Goal: Task Accomplishment & Management: Manage account settings

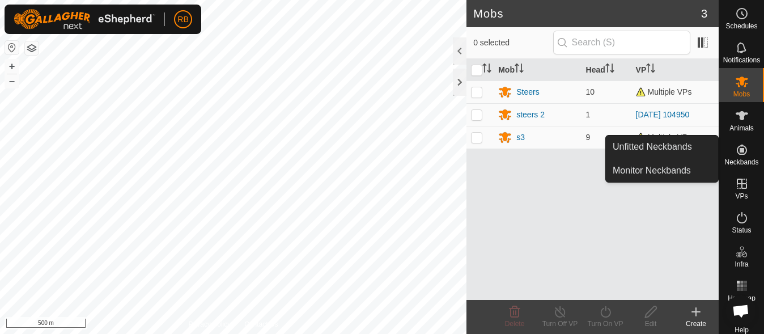
click at [746, 161] on span "Neckbands" at bounding box center [741, 162] width 34 height 7
click at [672, 150] on link "Unfitted Neckbands" at bounding box center [662, 146] width 112 height 23
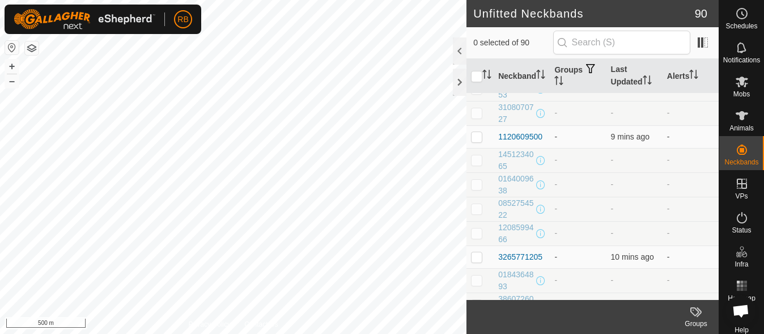
scroll to position [1908, 0]
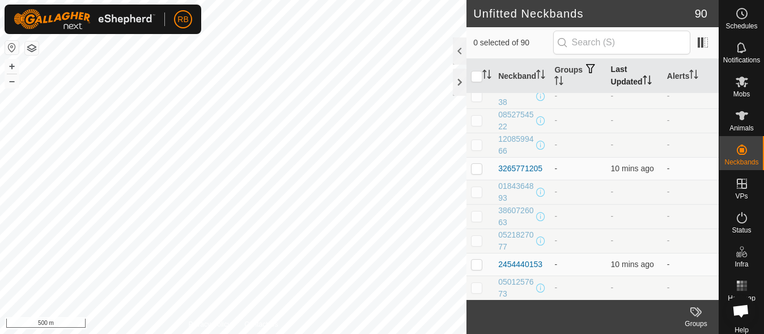
click at [630, 80] on th "Last Updated" at bounding box center [634, 76] width 56 height 35
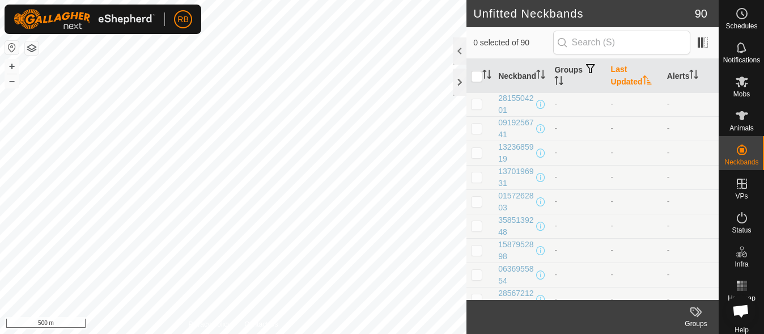
scroll to position [0, 0]
click at [633, 90] on th "Last Updated" at bounding box center [634, 76] width 56 height 35
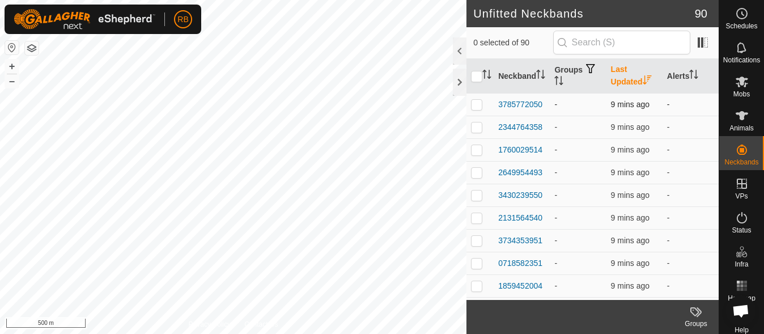
click at [478, 107] on p-checkbox at bounding box center [476, 104] width 11 height 9
checkbox input "true"
click at [478, 124] on p-checkbox at bounding box center [476, 126] width 11 height 9
checkbox input "true"
click at [477, 149] on p-checkbox at bounding box center [476, 149] width 11 height 9
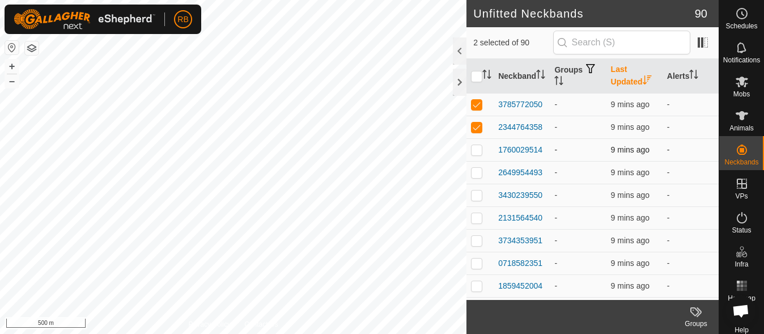
checkbox input "true"
click at [474, 171] on p-checkbox at bounding box center [476, 172] width 11 height 9
checkbox input "true"
click at [482, 192] on p-checkbox at bounding box center [476, 194] width 11 height 9
checkbox input "true"
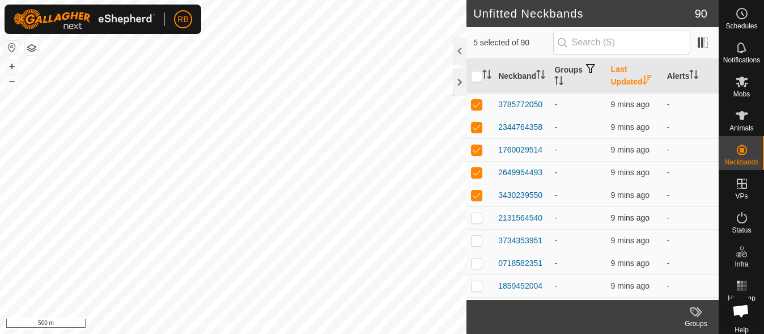
click at [475, 215] on p-checkbox at bounding box center [476, 217] width 11 height 9
checkbox input "true"
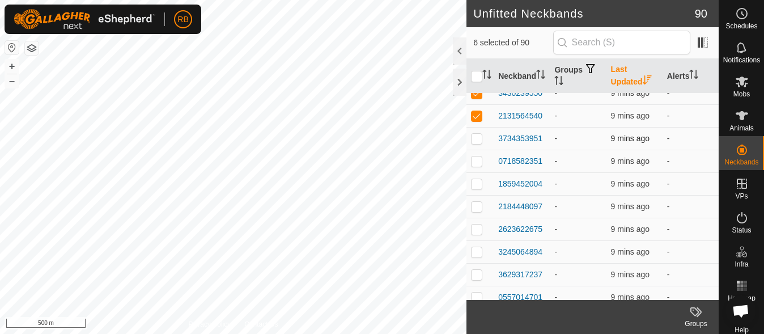
scroll to position [107, 0]
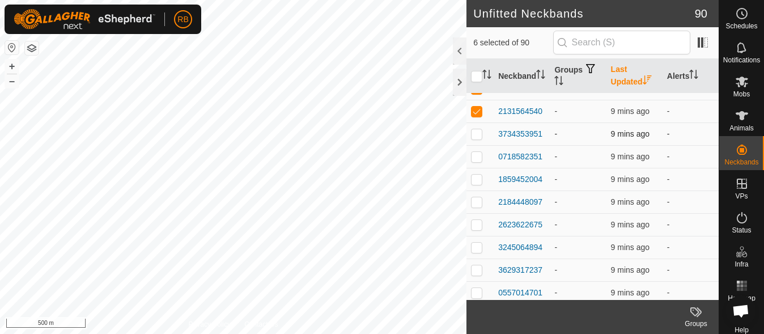
click at [473, 133] on p-checkbox at bounding box center [476, 133] width 11 height 9
checkbox input "true"
click at [475, 148] on td at bounding box center [479, 156] width 27 height 23
checkbox input "true"
click at [473, 183] on td at bounding box center [479, 179] width 27 height 23
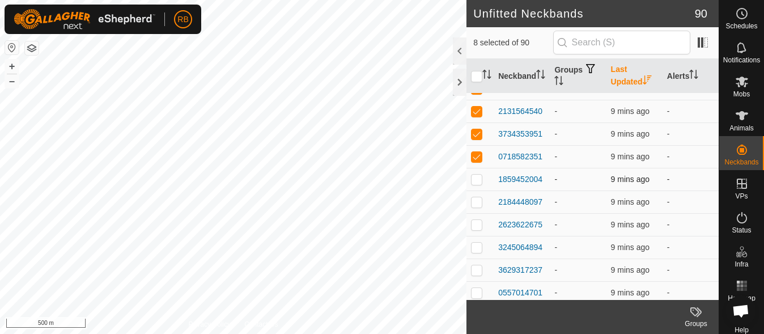
checkbox input "true"
click at [475, 194] on td at bounding box center [479, 201] width 27 height 23
checkbox input "true"
click at [478, 227] on p-checkbox at bounding box center [476, 224] width 11 height 9
checkbox input "true"
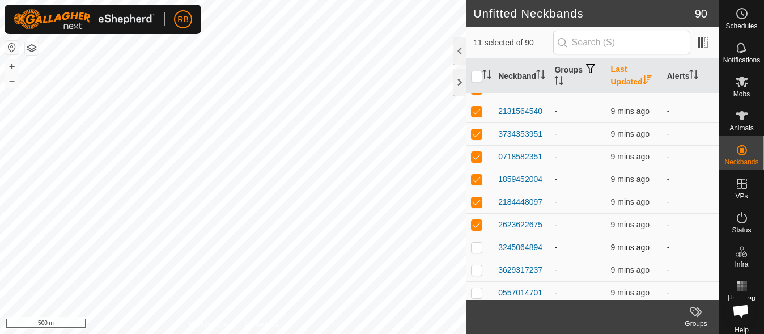
click at [476, 249] on p-checkbox at bounding box center [476, 247] width 11 height 9
checkbox input "true"
click at [476, 269] on p-checkbox at bounding box center [476, 269] width 11 height 9
checkbox input "true"
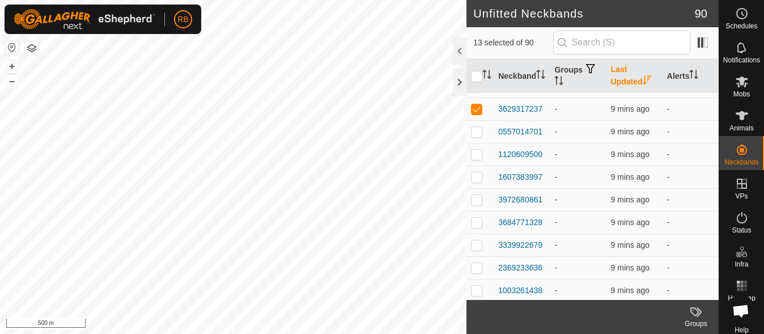
scroll to position [268, 0]
click at [479, 133] on p-checkbox at bounding box center [476, 130] width 11 height 9
checkbox input "true"
click at [477, 155] on p-checkbox at bounding box center [476, 153] width 11 height 9
checkbox input "true"
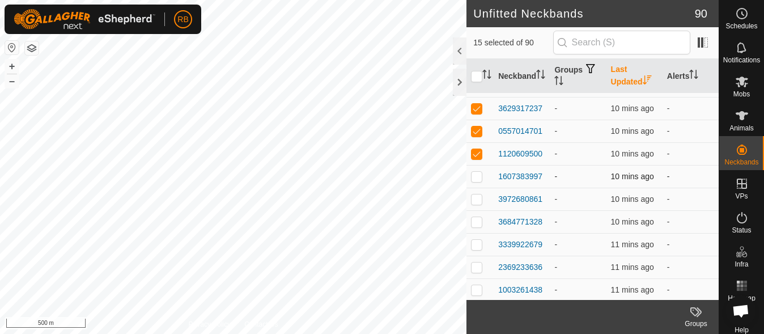
click at [475, 174] on p-checkbox at bounding box center [476, 176] width 11 height 9
checkbox input "true"
click at [475, 198] on p-checkbox at bounding box center [476, 198] width 11 height 9
checkbox input "true"
click at [478, 224] on p-checkbox at bounding box center [476, 221] width 11 height 9
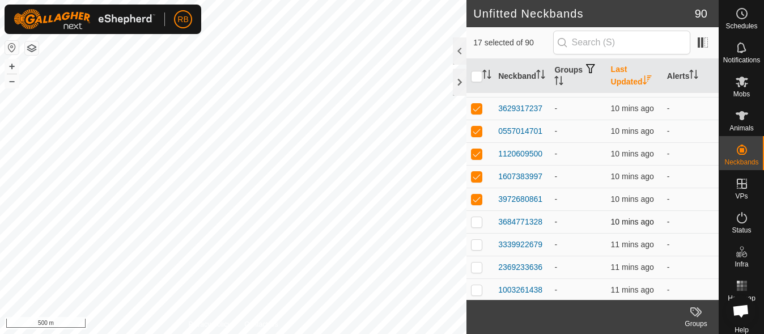
checkbox input "true"
click at [478, 237] on td at bounding box center [479, 244] width 27 height 23
checkbox input "true"
click at [472, 264] on p-checkbox at bounding box center [476, 266] width 11 height 9
checkbox input "true"
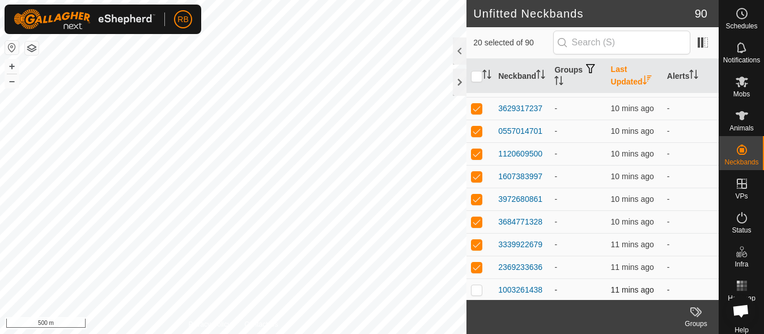
click at [478, 287] on p-checkbox at bounding box center [476, 289] width 11 height 9
checkbox input "true"
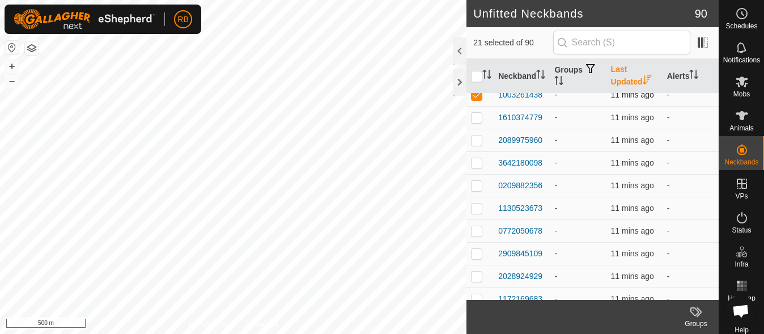
scroll to position [464, 0]
click at [476, 114] on p-checkbox at bounding box center [476, 116] width 11 height 9
checkbox input "true"
click at [477, 134] on p-checkbox at bounding box center [476, 138] width 11 height 9
checkbox input "true"
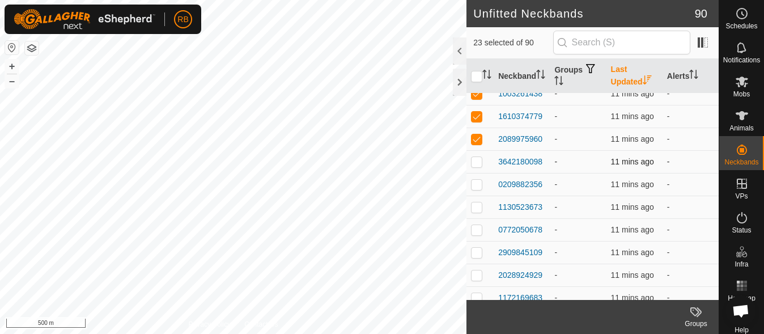
click at [476, 162] on p-checkbox at bounding box center [476, 161] width 11 height 9
checkbox input "true"
click at [477, 180] on p-checkbox at bounding box center [476, 184] width 11 height 9
checkbox input "true"
click at [477, 202] on p-tablecheckbox at bounding box center [476, 206] width 11 height 9
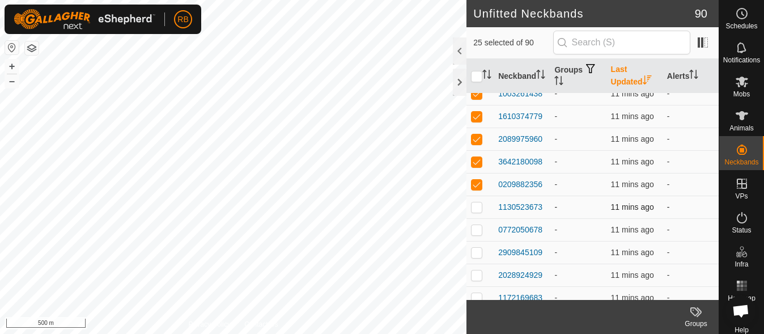
checkbox input "true"
click at [477, 226] on p-checkbox at bounding box center [476, 229] width 11 height 9
checkbox input "true"
click at [477, 252] on p-checkbox at bounding box center [476, 252] width 11 height 9
checkbox input "true"
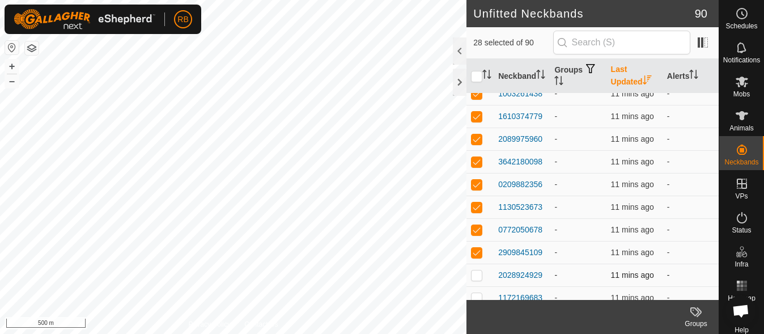
click at [478, 277] on p-checkbox at bounding box center [476, 274] width 11 height 9
checkbox input "true"
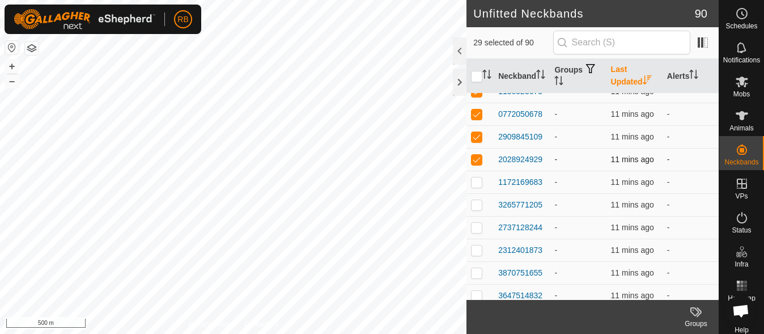
scroll to position [580, 0]
click at [477, 184] on p-checkbox at bounding box center [476, 181] width 11 height 9
checkbox input "true"
click at [477, 206] on p-checkbox at bounding box center [476, 203] width 11 height 9
checkbox input "true"
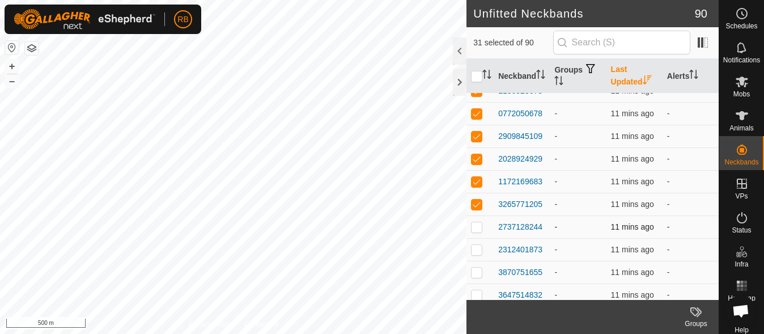
click at [481, 233] on td at bounding box center [479, 226] width 27 height 23
checkbox input "true"
click at [478, 245] on p-checkbox at bounding box center [476, 249] width 11 height 9
checkbox input "true"
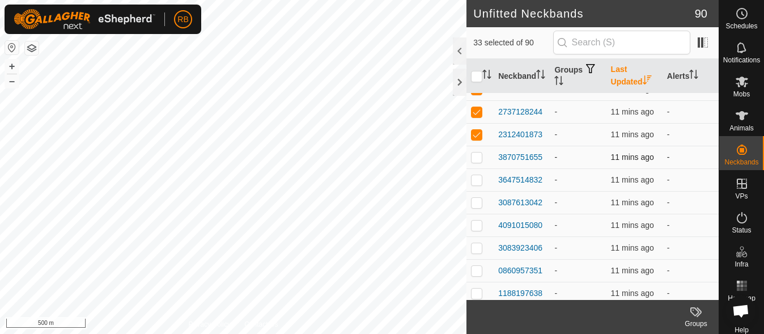
click at [476, 160] on p-checkbox at bounding box center [476, 156] width 11 height 9
checkbox input "true"
click at [474, 175] on p-tablecheckbox at bounding box center [476, 179] width 11 height 9
checkbox input "true"
click at [479, 204] on p-checkbox at bounding box center [476, 202] width 11 height 9
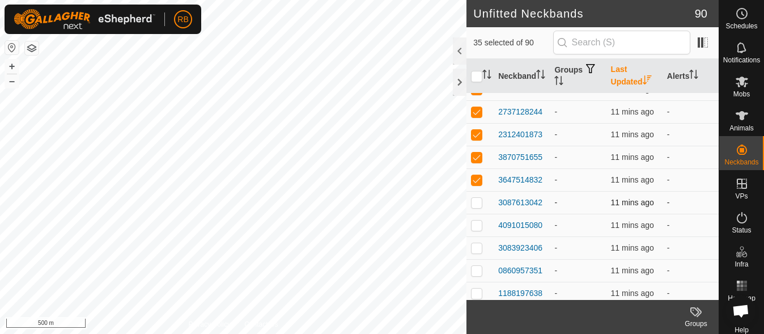
checkbox input "true"
click at [478, 230] on td at bounding box center [479, 225] width 27 height 23
checkbox input "true"
click at [478, 243] on p-tablecheckbox at bounding box center [476, 247] width 11 height 9
checkbox input "true"
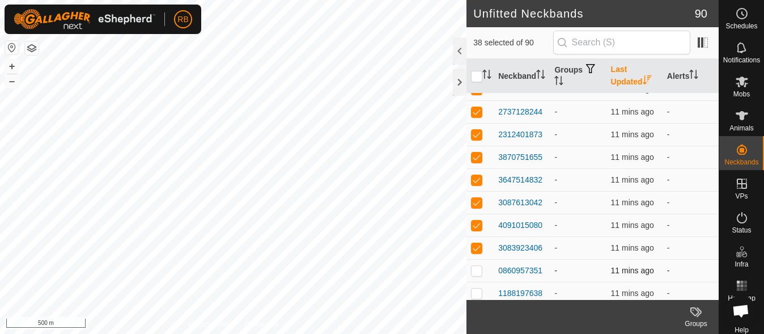
click at [478, 260] on td at bounding box center [479, 270] width 27 height 23
checkbox input "true"
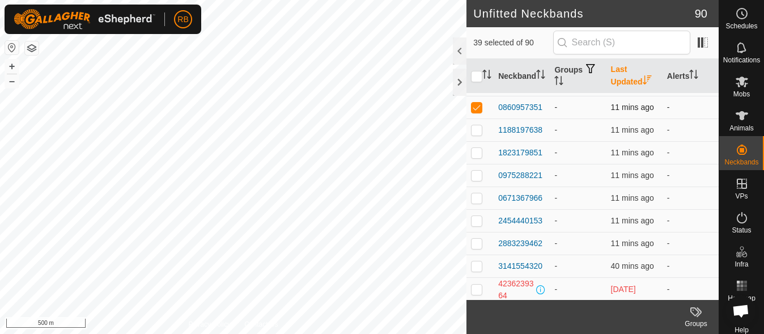
scroll to position [859, 0]
click at [475, 130] on p-checkbox at bounding box center [476, 129] width 11 height 9
checkbox input "true"
click at [476, 159] on td at bounding box center [479, 152] width 27 height 23
checkbox input "true"
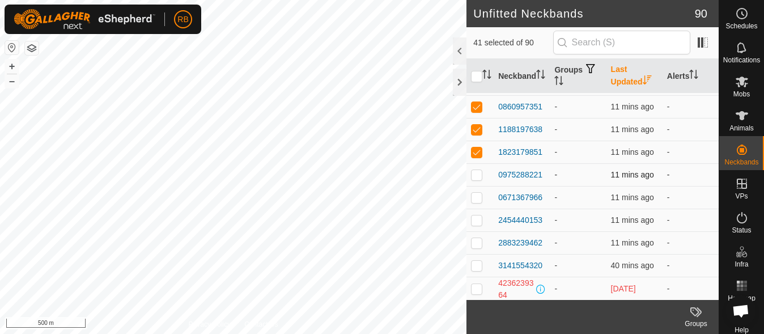
click at [475, 172] on p-checkbox at bounding box center [476, 174] width 11 height 9
checkbox input "true"
click at [476, 198] on p-checkbox at bounding box center [476, 197] width 11 height 9
checkbox input "true"
click at [479, 216] on p-checkbox at bounding box center [476, 219] width 11 height 9
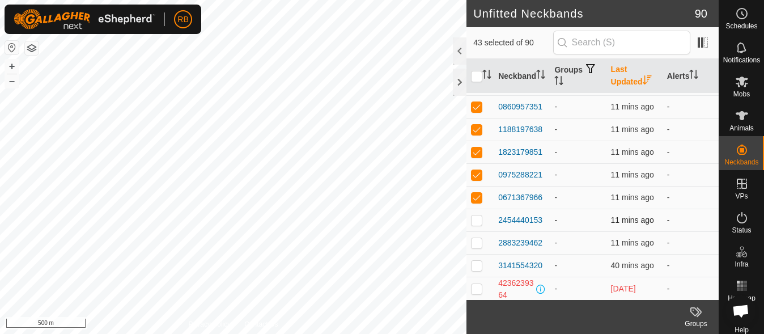
checkbox input "true"
click at [476, 240] on p-checkbox at bounding box center [476, 242] width 11 height 9
checkbox input "true"
click at [473, 264] on p-checkbox at bounding box center [476, 265] width 11 height 9
checkbox input "true"
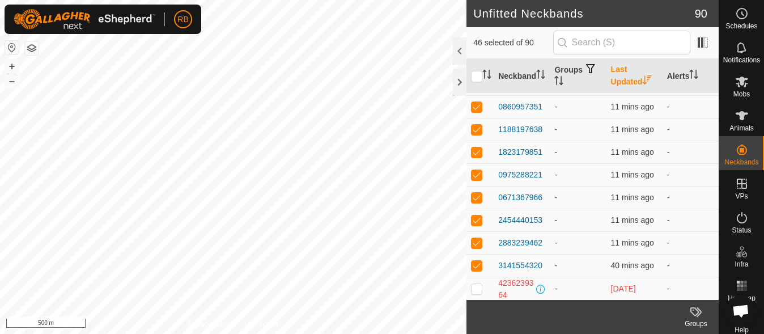
click at [698, 322] on div "Groups" at bounding box center [695, 323] width 45 height 10
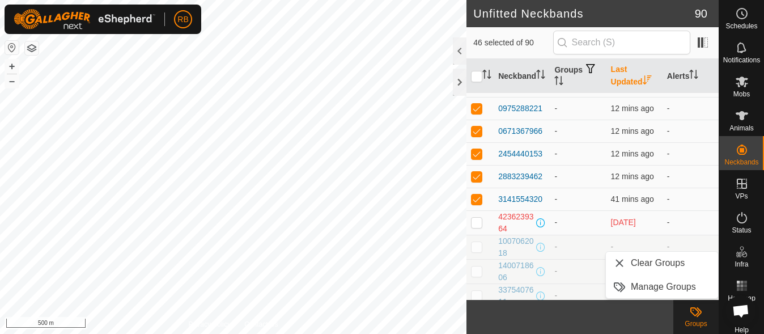
scroll to position [920, 0]
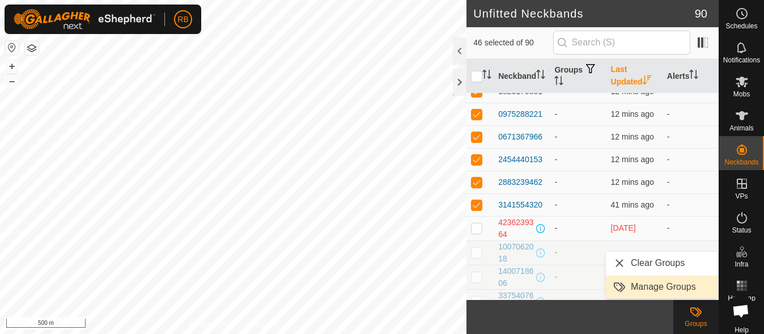
click at [665, 286] on link "Manage Groups" at bounding box center [662, 286] width 112 height 23
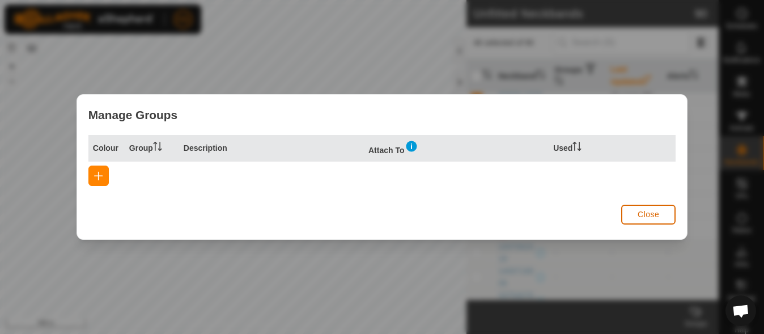
click at [659, 219] on button "Close" at bounding box center [648, 215] width 54 height 20
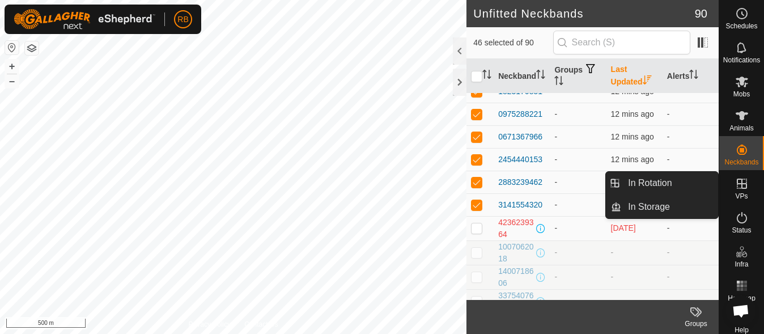
click at [694, 318] on icon at bounding box center [696, 312] width 14 height 14
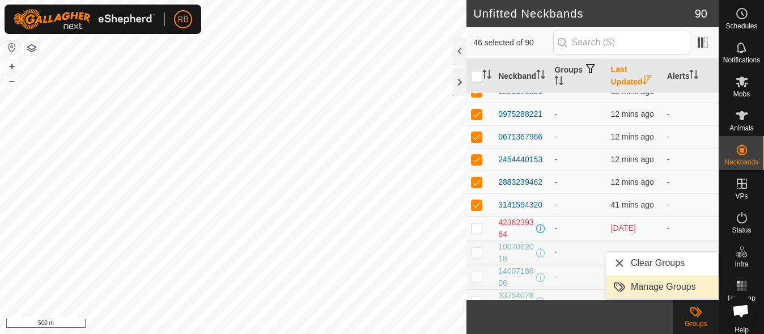
click at [665, 285] on link "Manage Groups" at bounding box center [662, 286] width 112 height 23
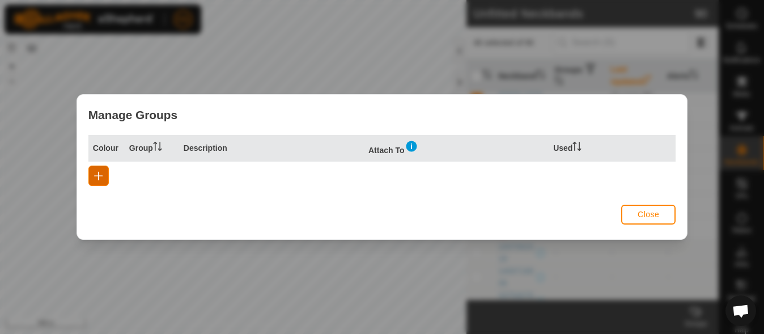
click at [98, 175] on span "button" at bounding box center [98, 175] width 9 height 9
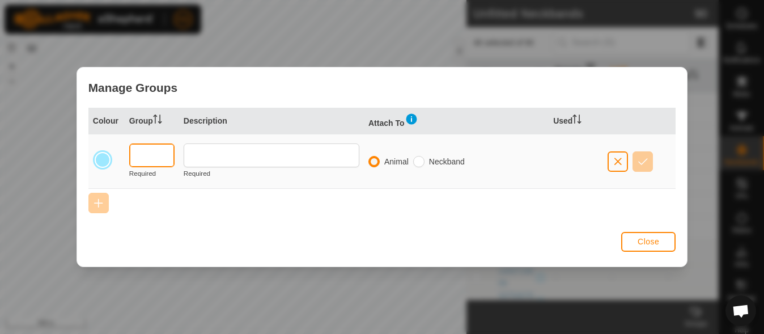
click at [158, 156] on input "text" at bounding box center [151, 155] width 45 height 24
type input "1"
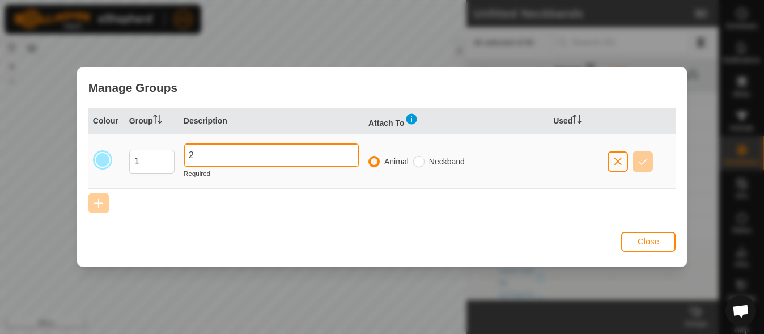
click at [210, 164] on input "2" at bounding box center [272, 155] width 176 height 24
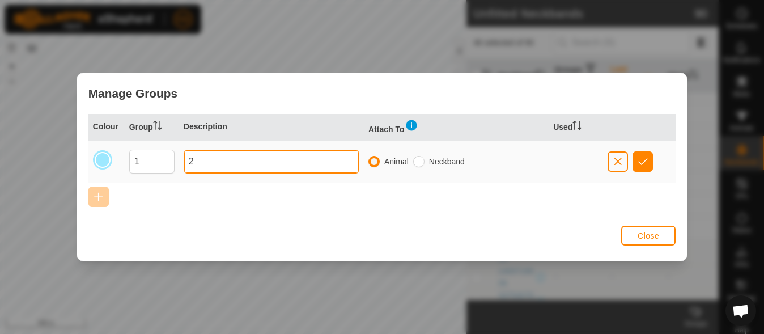
type input "2"
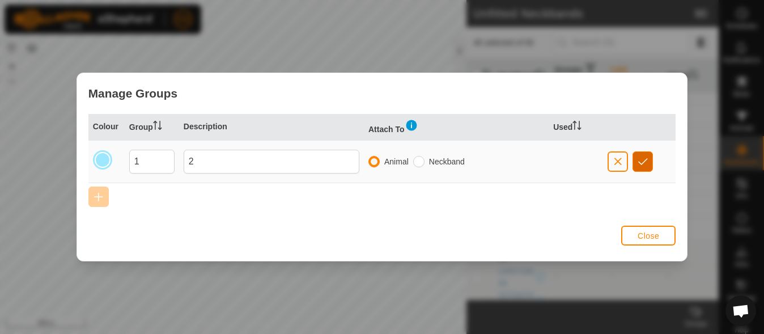
click at [639, 158] on span "button" at bounding box center [643, 161] width 10 height 9
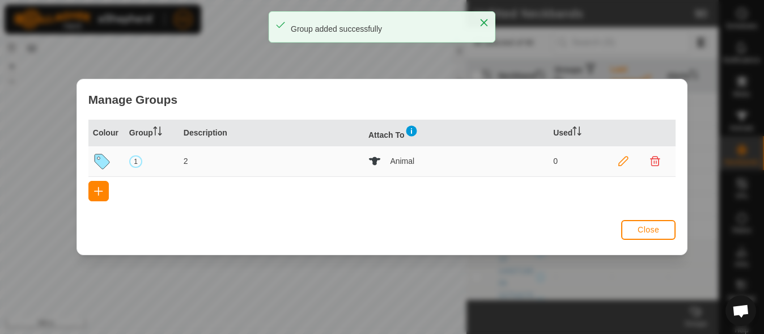
scroll to position [0, 0]
click at [644, 234] on span "Close" at bounding box center [649, 229] width 22 height 9
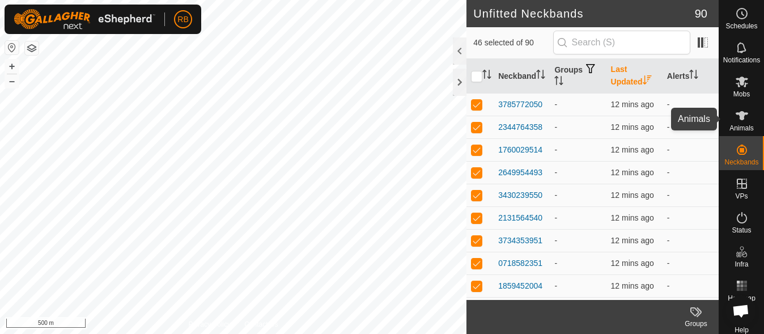
click at [741, 130] on span "Animals" at bounding box center [741, 128] width 24 height 7
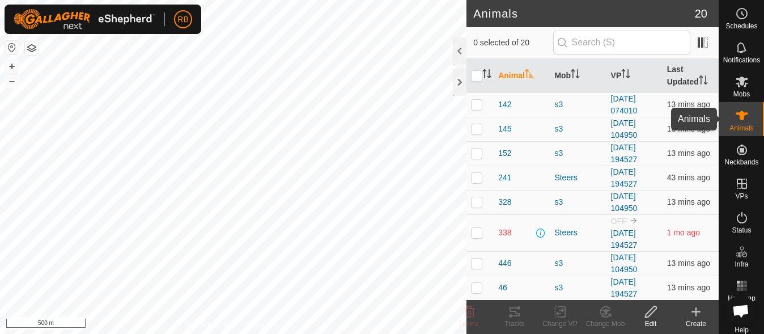
click at [731, 129] on span "Animals" at bounding box center [741, 128] width 24 height 7
click at [701, 315] on icon at bounding box center [696, 312] width 14 height 14
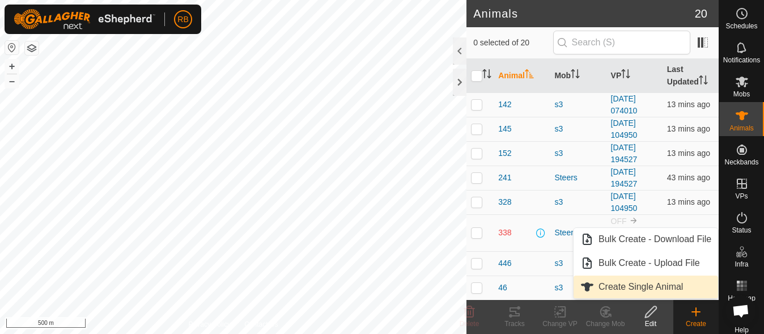
click at [664, 283] on link "Create Single Animal" at bounding box center [646, 286] width 145 height 23
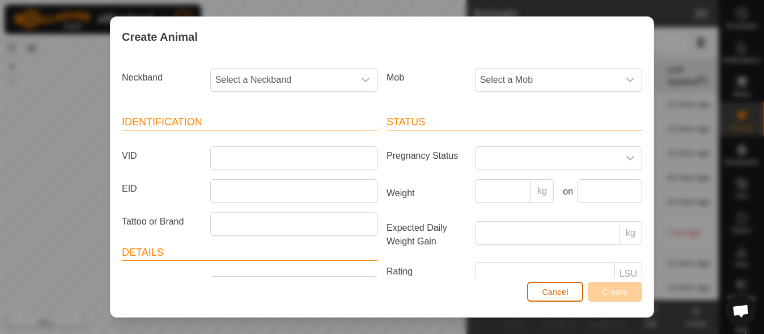
click at [571, 295] on button "Cancel" at bounding box center [555, 292] width 56 height 20
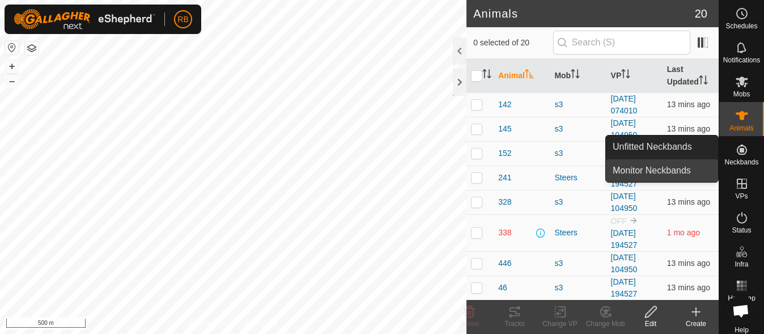
click at [682, 164] on link "Monitor Neckbands" at bounding box center [662, 170] width 112 height 23
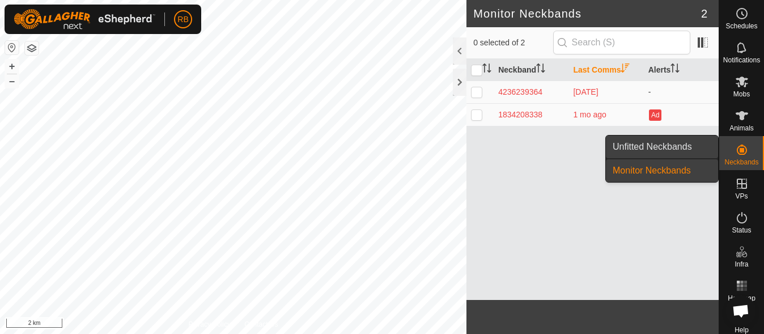
click at [686, 147] on link "Unfitted Neckbands" at bounding box center [662, 146] width 112 height 23
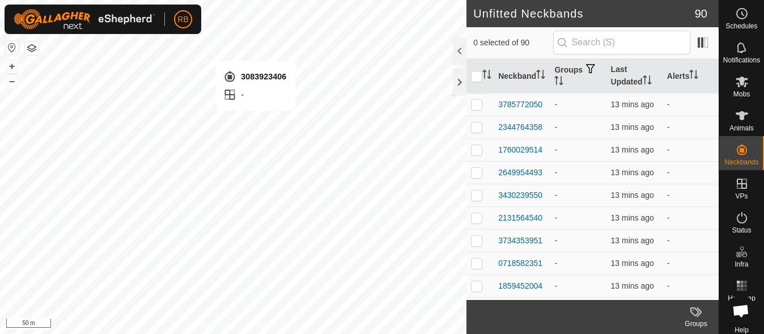
checkbox input "true"
click at [516, 104] on div "3785772050" at bounding box center [520, 105] width 44 height 12
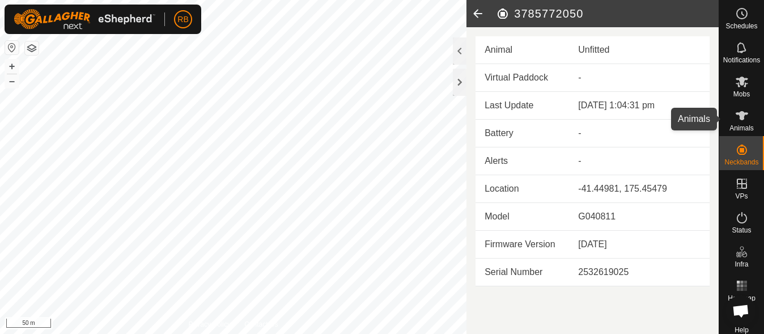
click at [732, 131] on span "Animals" at bounding box center [741, 128] width 24 height 7
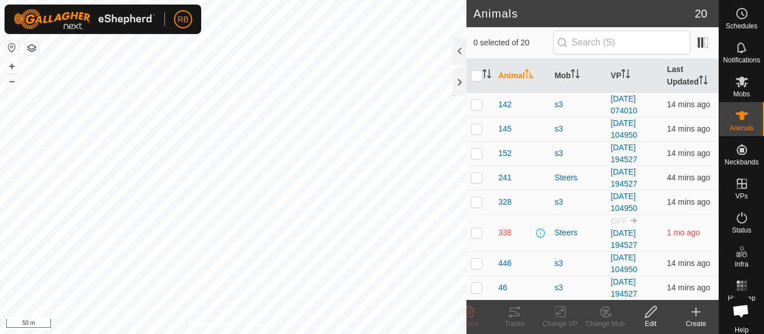
click at [699, 315] on icon at bounding box center [696, 312] width 14 height 14
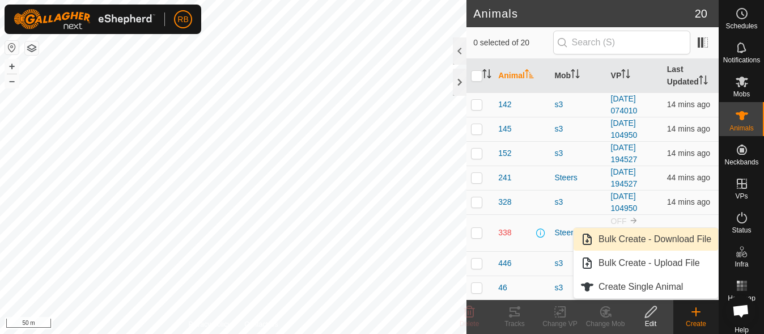
click at [640, 245] on link "Bulk Create - Download File" at bounding box center [646, 239] width 145 height 23
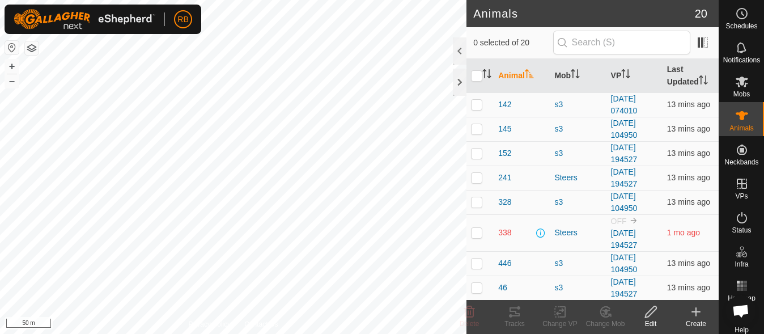
click at [693, 309] on icon at bounding box center [696, 312] width 14 height 14
click at [685, 317] on create-svg-icon at bounding box center [695, 312] width 45 height 14
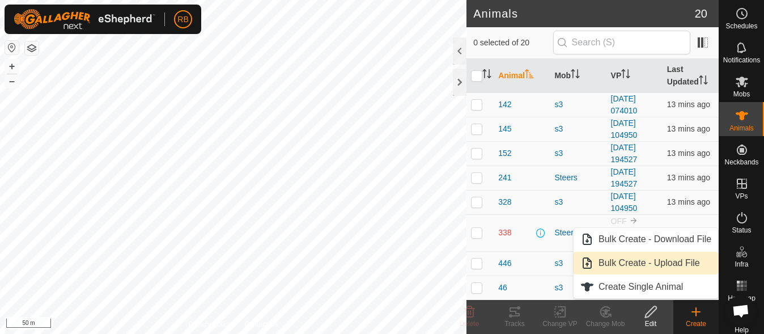
click at [624, 261] on link "Bulk Create - Upload File" at bounding box center [646, 263] width 145 height 23
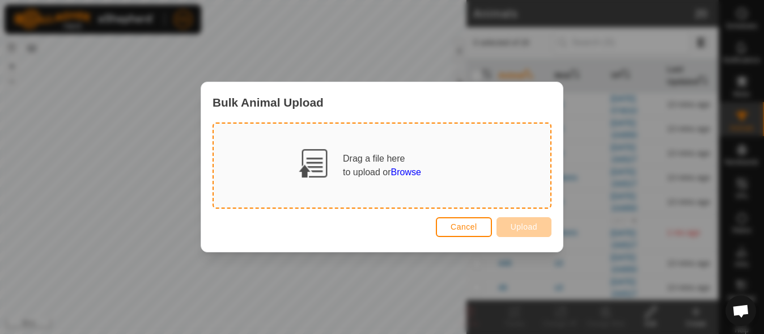
click at [409, 174] on span "Browse" at bounding box center [406, 172] width 30 height 10
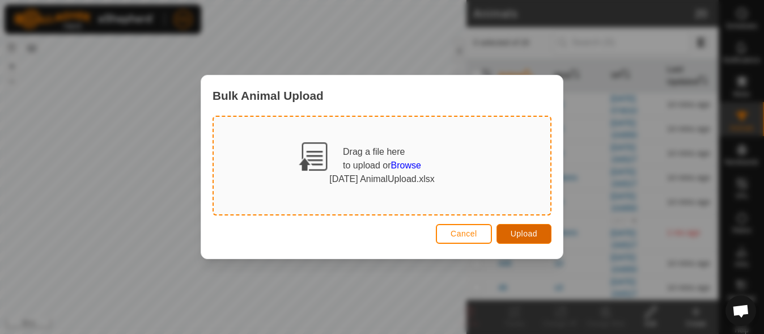
click at [538, 232] on button "Upload" at bounding box center [523, 234] width 55 height 20
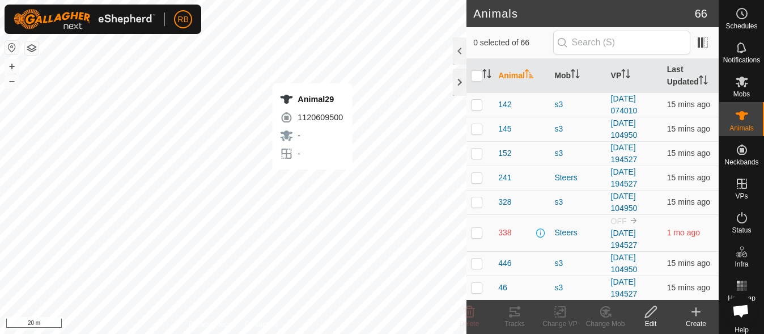
checkbox input "true"
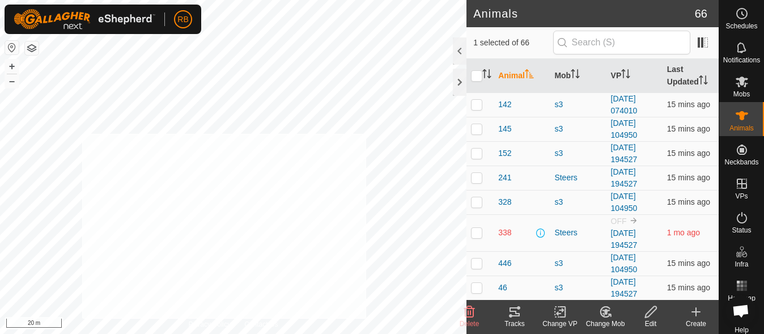
checkbox input "true"
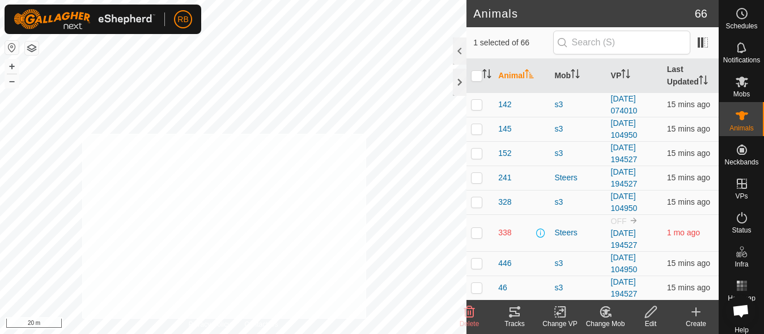
checkbox input "true"
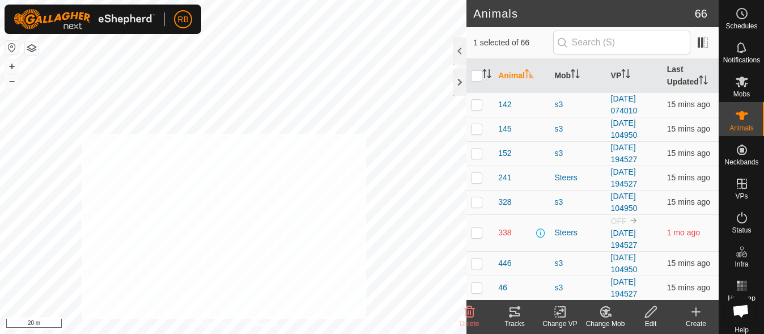
checkbox input "true"
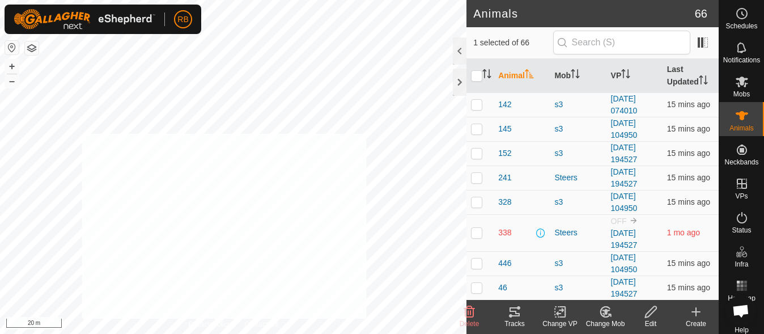
checkbox input "true"
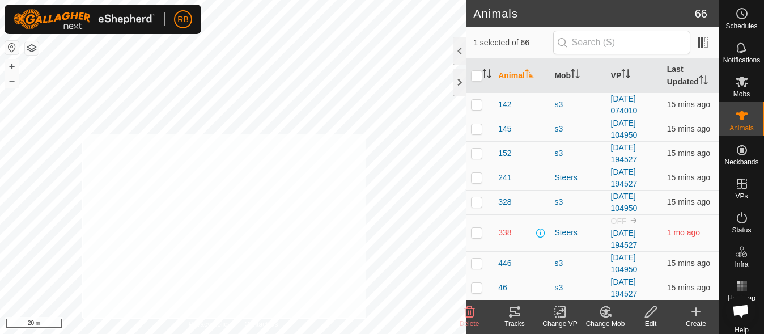
checkbox input "true"
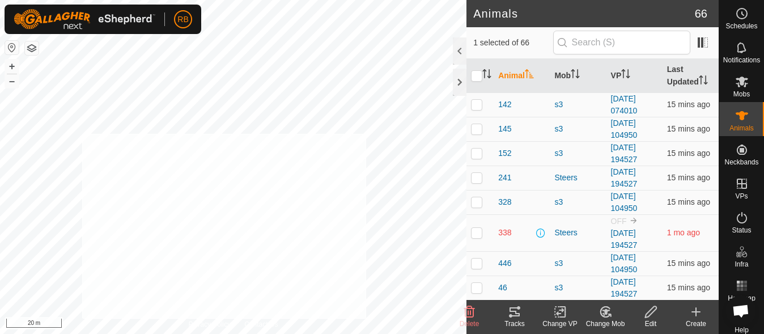
checkbox input "true"
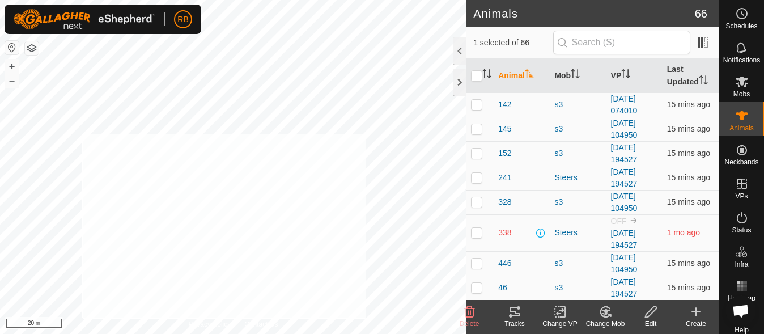
checkbox input "true"
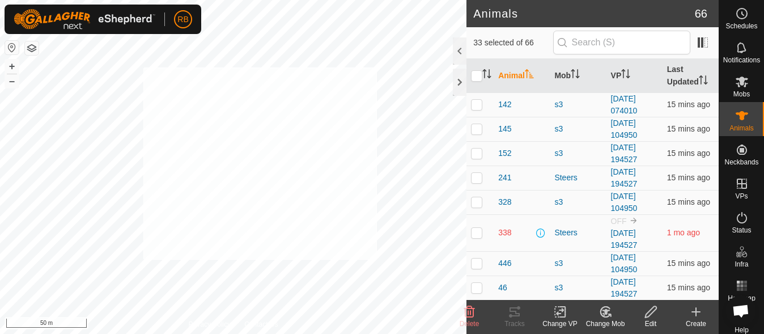
checkbox input "true"
click at [600, 317] on icon at bounding box center [605, 312] width 14 height 14
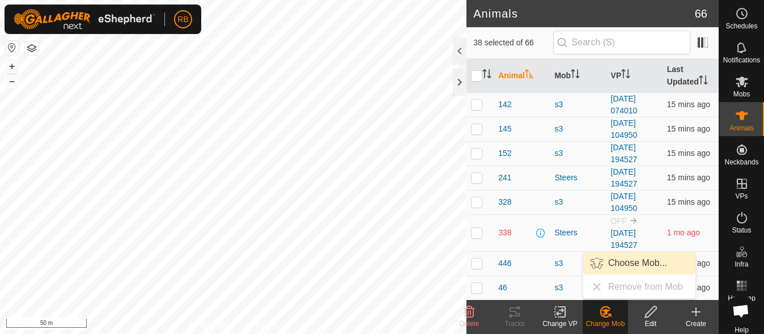
click at [636, 266] on link "Choose Mob..." at bounding box center [639, 263] width 112 height 23
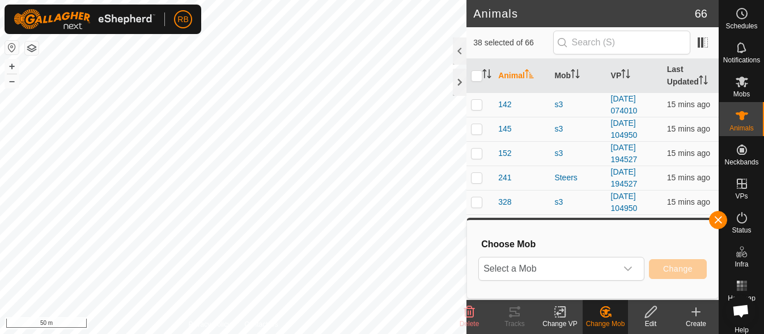
click at [636, 266] on div "dropdown trigger" at bounding box center [628, 268] width 23 height 23
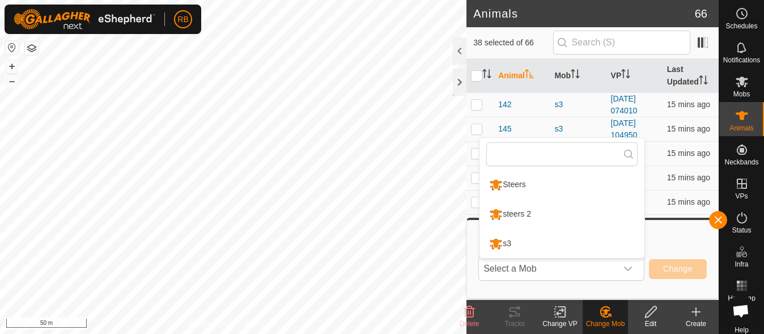
click at [705, 317] on create-svg-icon at bounding box center [695, 312] width 45 height 14
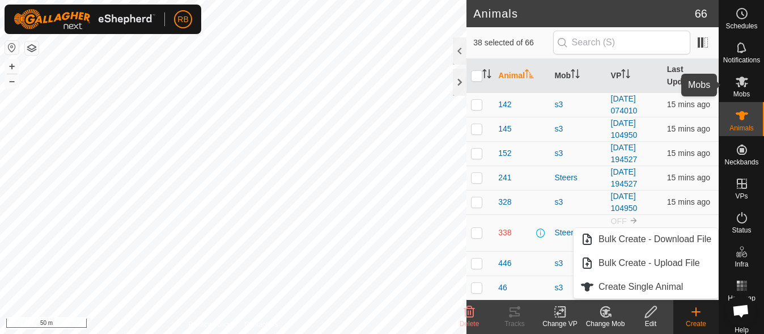
click at [736, 79] on icon at bounding box center [742, 82] width 12 height 11
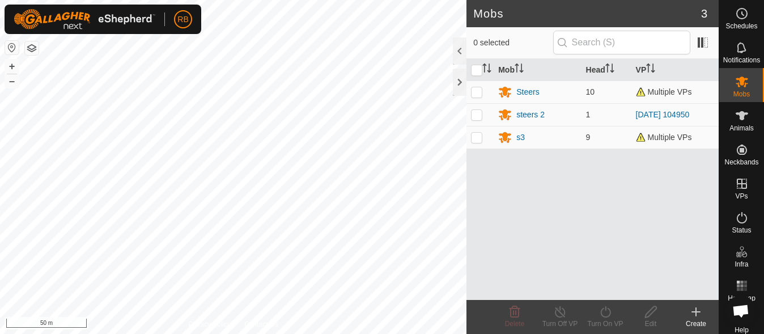
click at [691, 317] on icon at bounding box center [696, 312] width 14 height 14
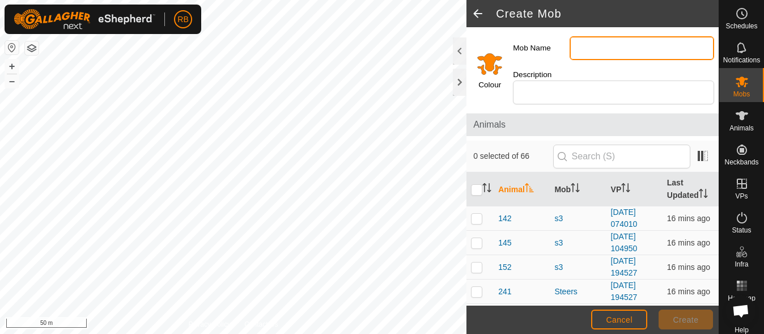
click at [605, 48] on input "Mob Name" at bounding box center [642, 48] width 145 height 24
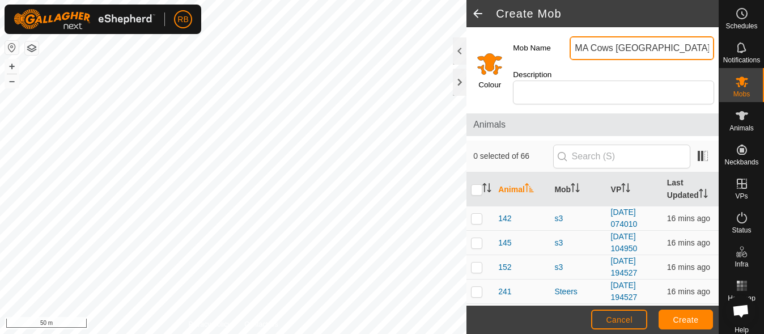
type input "MA Cows [GEOGRAPHIC_DATA]"
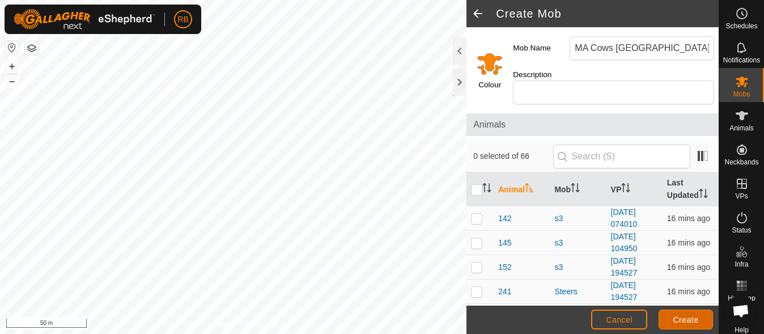
click at [671, 316] on button "Create" at bounding box center [686, 319] width 54 height 20
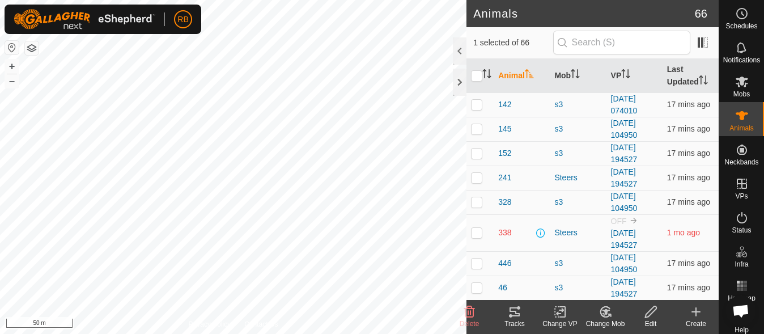
click at [388, 34] on div "Animal32 1188197638 - - + – ⇧ i 50 m" at bounding box center [233, 167] width 466 height 334
checkbox input "true"
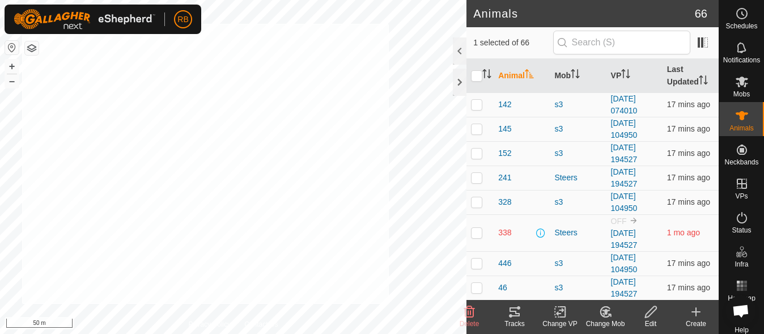
checkbox input "true"
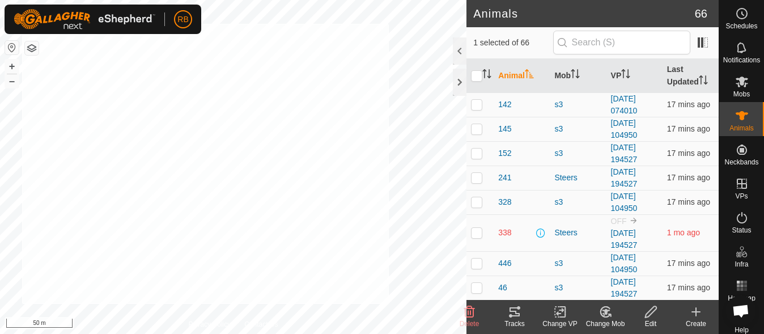
checkbox input "true"
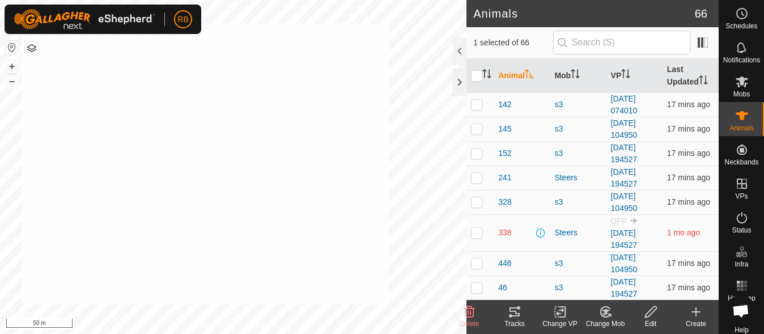
checkbox input "true"
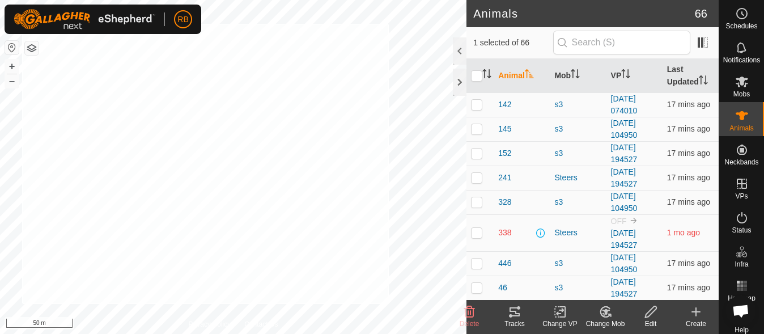
checkbox input "true"
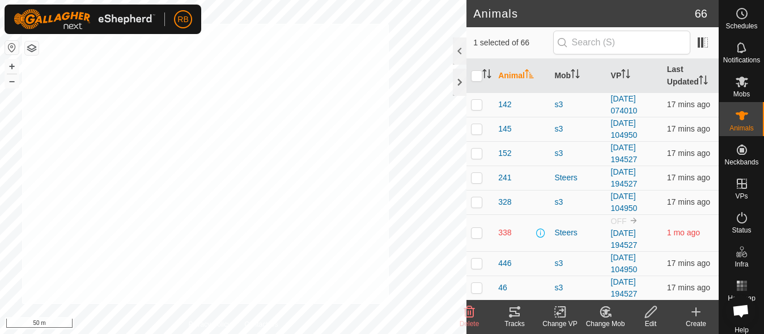
checkbox input "true"
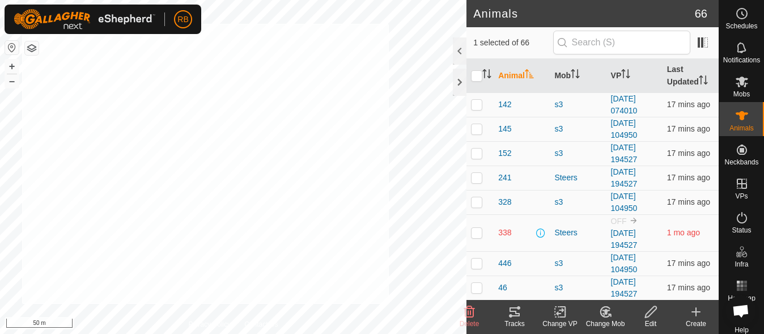
checkbox input "true"
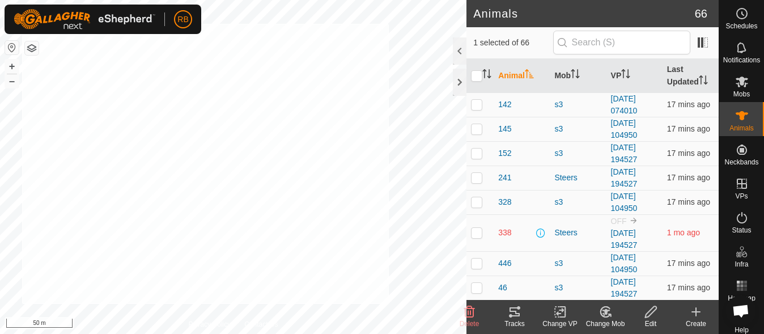
checkbox input "true"
click at [82, 227] on div "Animal54 3245064894 - - + – ⇧ i 10 m" at bounding box center [233, 167] width 466 height 334
checkbox input "true"
click at [606, 313] on icon at bounding box center [606, 312] width 8 height 6
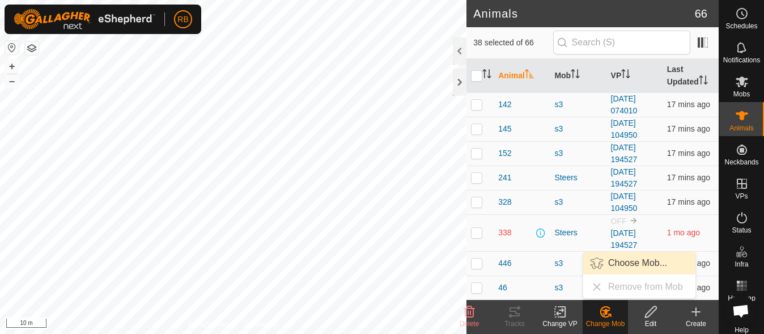
click at [636, 257] on link "Choose Mob..." at bounding box center [639, 263] width 112 height 23
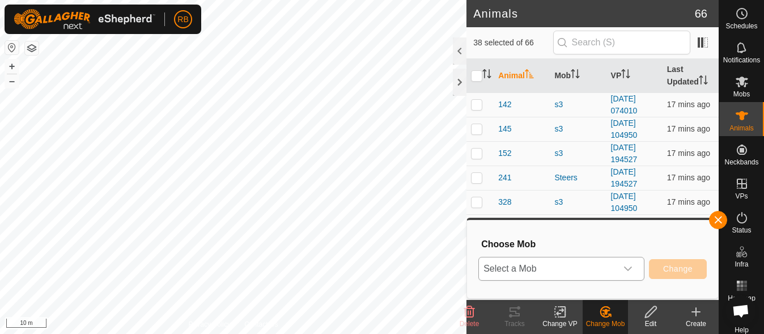
drag, startPoint x: 614, startPoint y: 282, endPoint x: 619, endPoint y: 269, distance: 14.0
click at [619, 269] on div "Select a Mob Change" at bounding box center [592, 268] width 228 height 27
click at [619, 269] on div "dropdown trigger" at bounding box center [628, 268] width 23 height 23
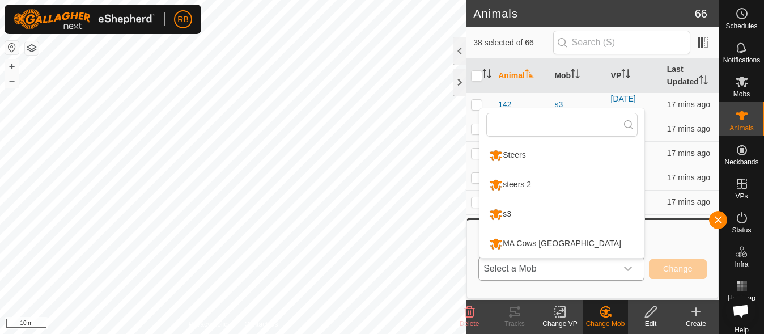
click at [589, 247] on li "MA Cows [GEOGRAPHIC_DATA]" at bounding box center [561, 244] width 165 height 28
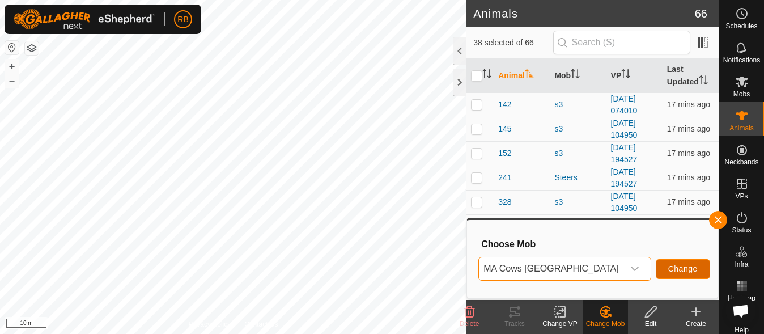
click at [668, 268] on span "Change" at bounding box center [682, 268] width 29 height 9
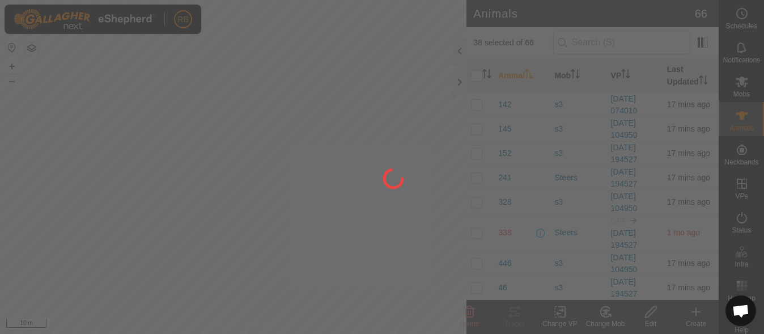
checkbox input "false"
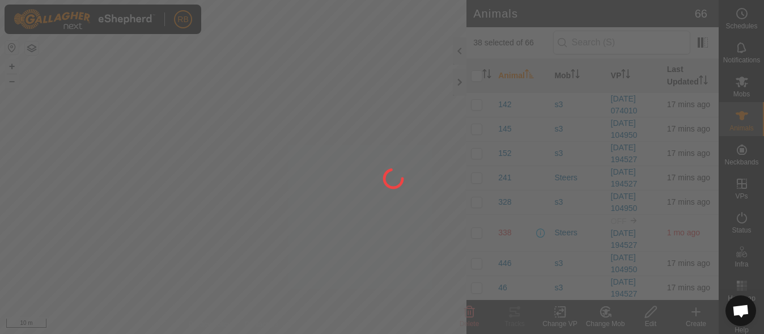
checkbox input "false"
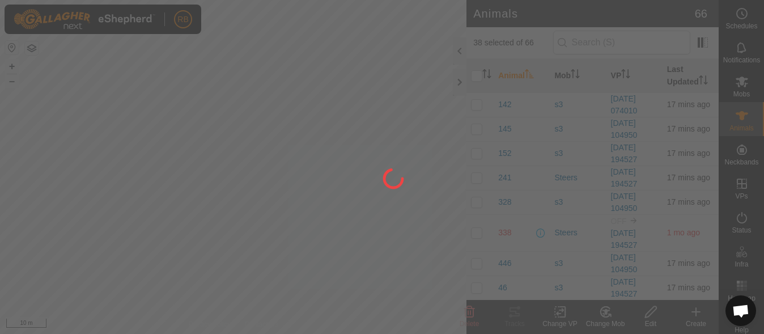
checkbox input "false"
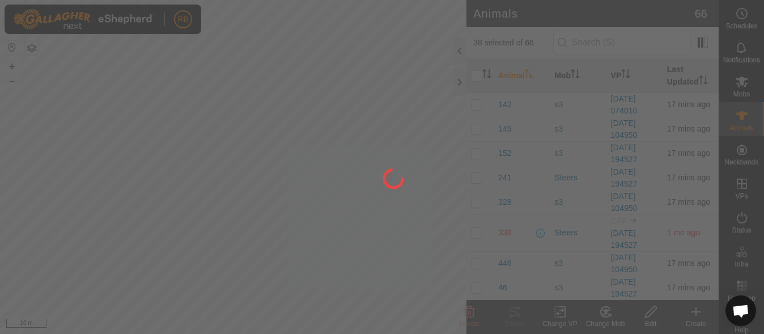
checkbox input "false"
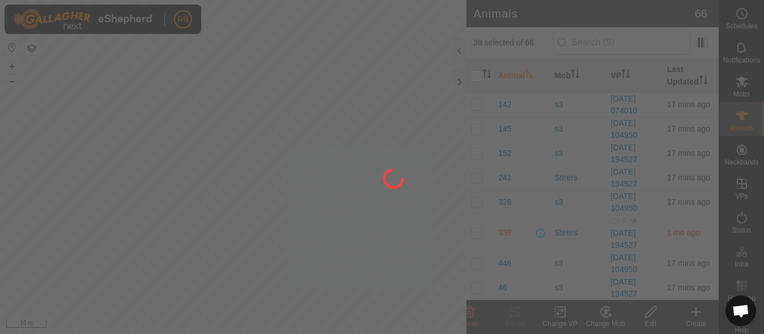
checkbox input "false"
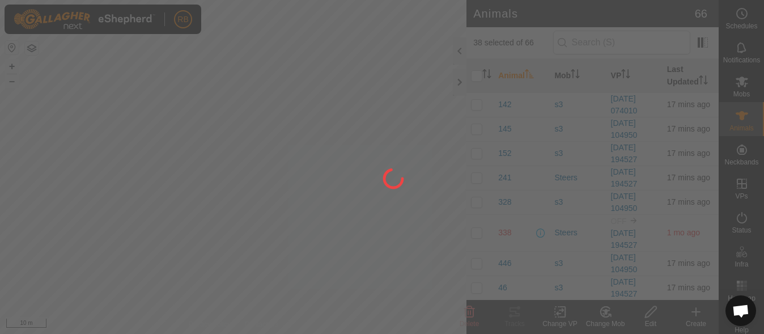
checkbox input "false"
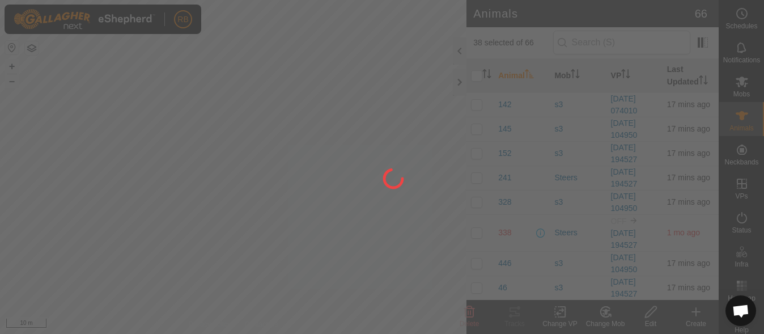
checkbox input "false"
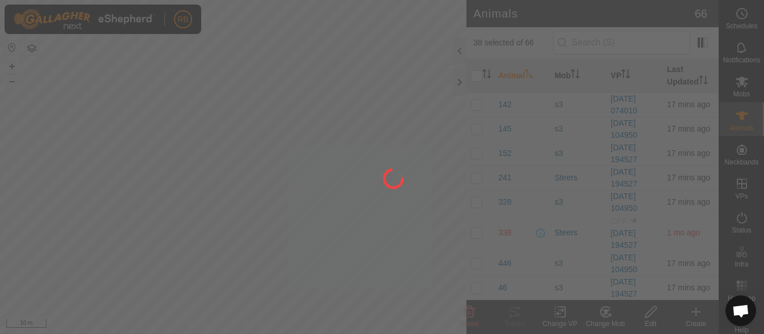
checkbox input "false"
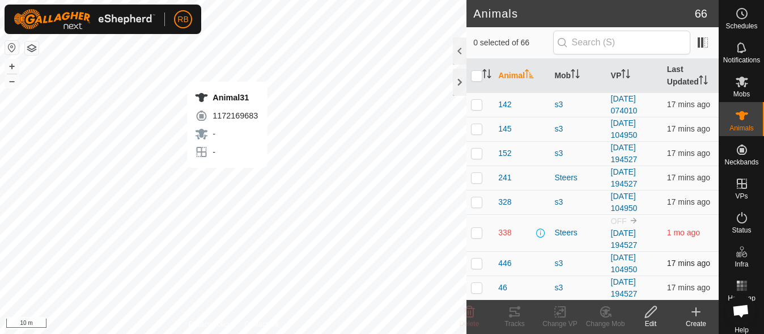
checkbox input "true"
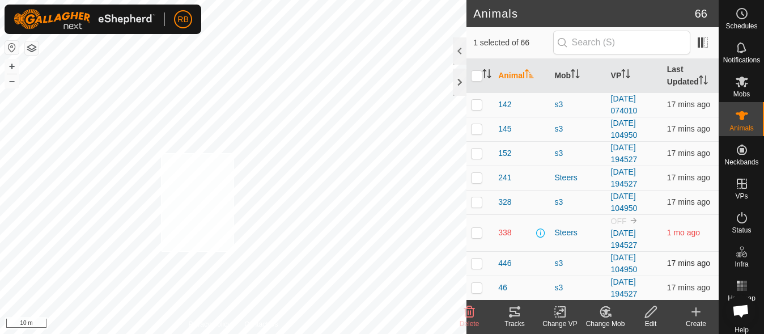
checkbox input "true"
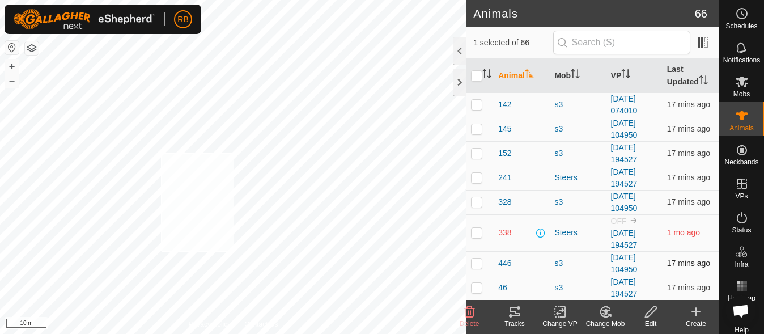
checkbox input "true"
click at [741, 77] on icon at bounding box center [742, 82] width 14 height 14
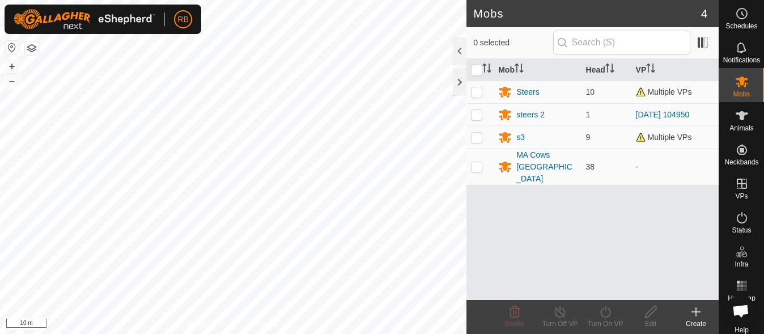
click at [696, 320] on div "Create" at bounding box center [695, 323] width 45 height 10
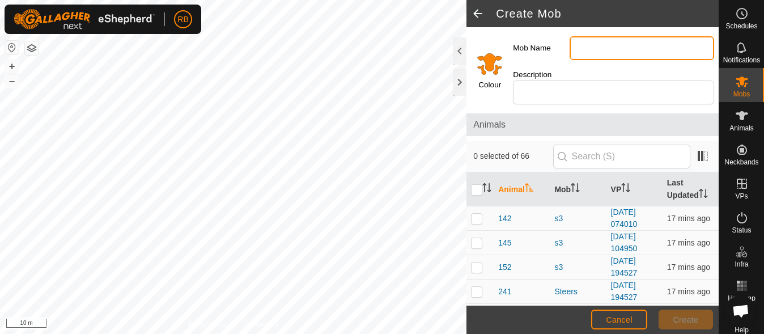
click at [649, 44] on input "Mob Name" at bounding box center [642, 48] width 145 height 24
type input "Yearlings"
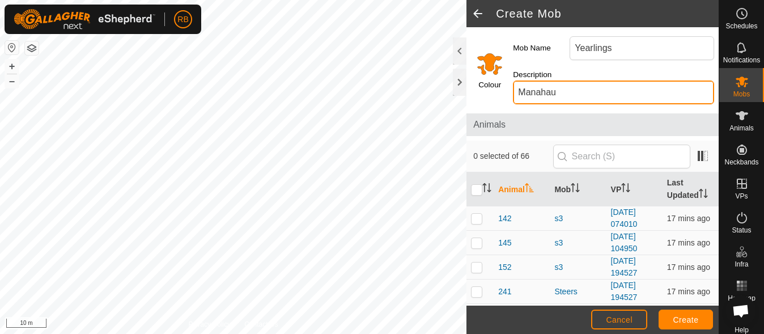
type input "Manahau"
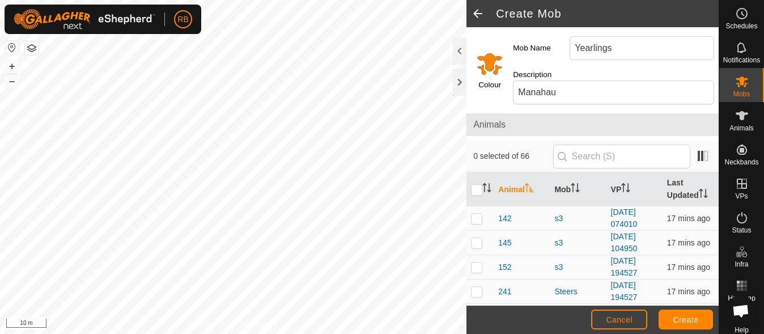
click at [489, 62] on input "Select a color" at bounding box center [489, 63] width 27 height 27
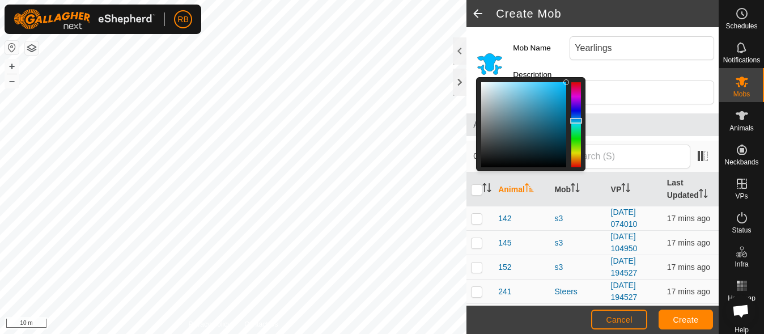
click at [575, 121] on div at bounding box center [576, 124] width 10 height 85
click at [679, 318] on span "Create" at bounding box center [686, 319] width 26 height 9
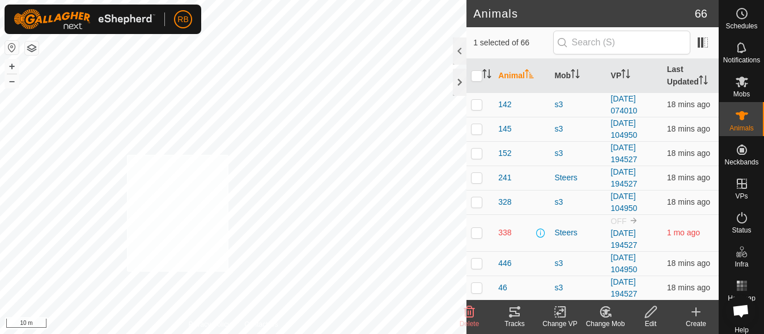
checkbox input "true"
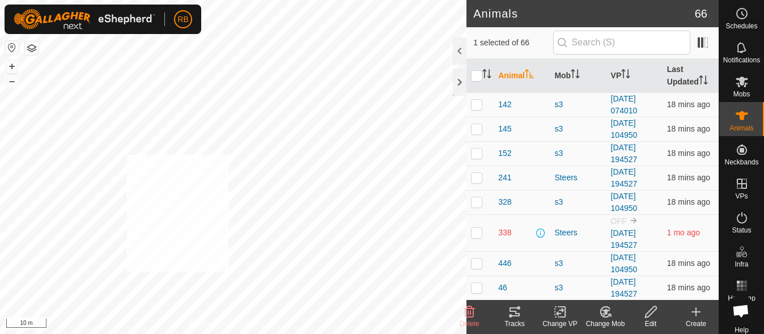
checkbox input "true"
click at [603, 309] on icon at bounding box center [605, 312] width 14 height 14
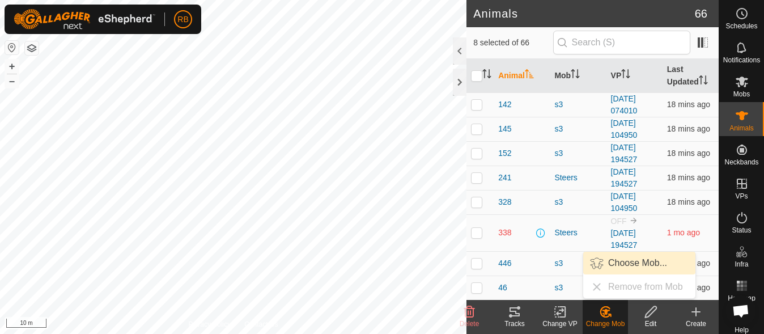
click at [631, 261] on link "Choose Mob..." at bounding box center [639, 263] width 112 height 23
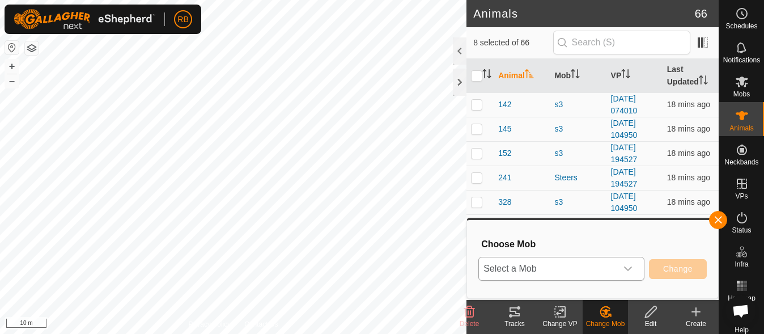
click at [640, 260] on p-select "Select a Mob" at bounding box center [561, 269] width 166 height 24
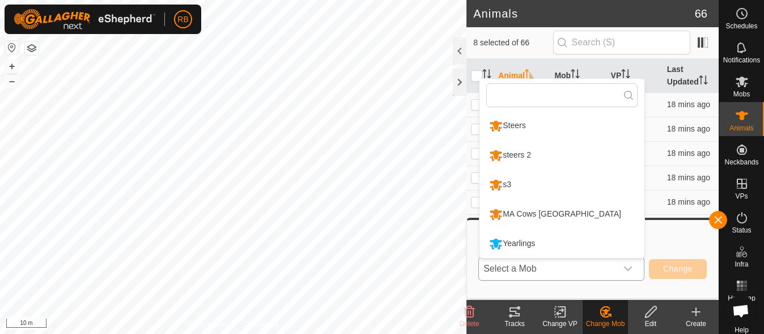
click at [591, 247] on li "Yearlings" at bounding box center [561, 244] width 165 height 28
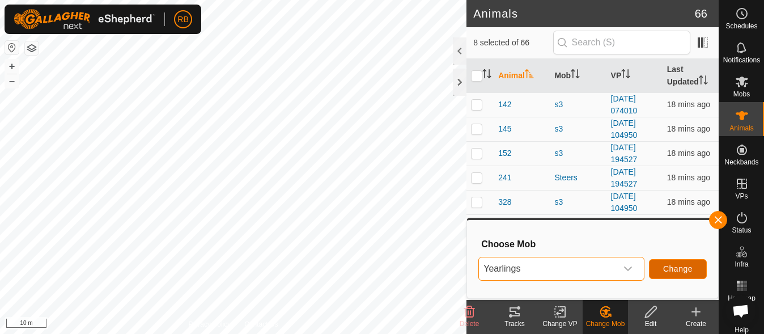
click at [669, 264] on span "Change" at bounding box center [677, 268] width 29 height 9
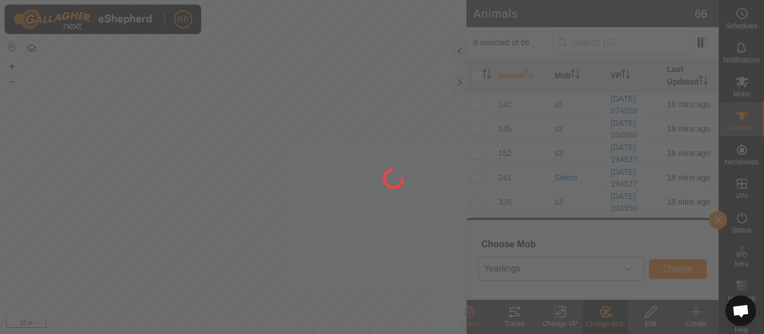
checkbox input "false"
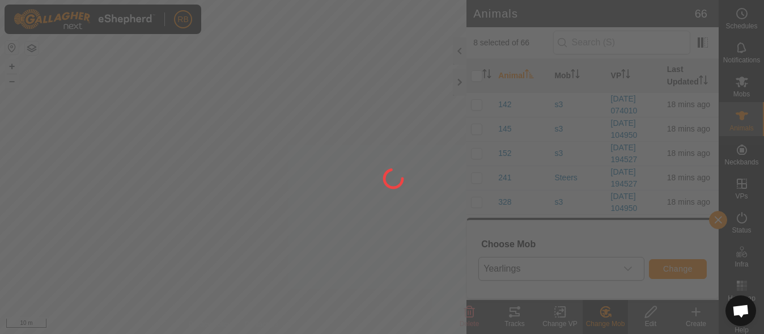
checkbox input "false"
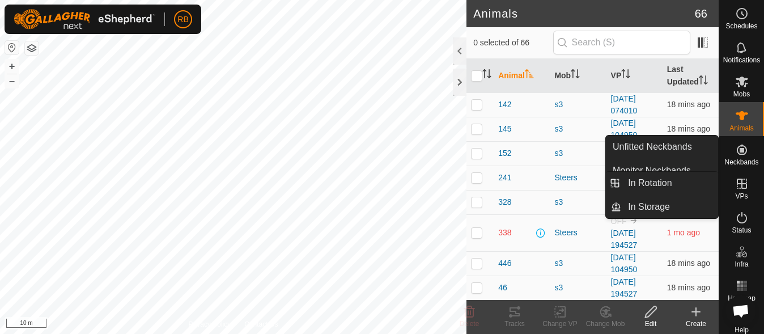
click at [735, 186] on icon at bounding box center [742, 184] width 14 height 14
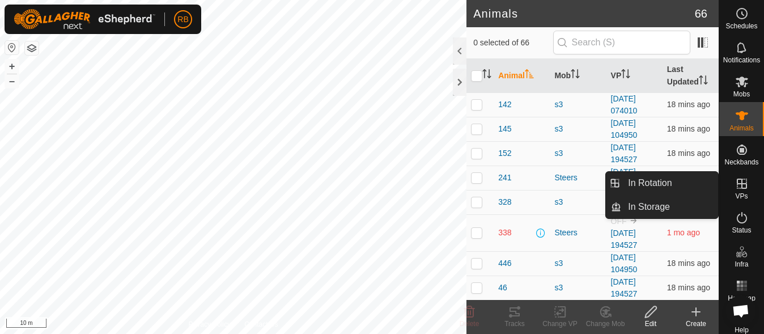
click at [732, 182] on es-virtualpaddocks-svg-icon at bounding box center [742, 184] width 20 height 18
click at [655, 177] on link "In Rotation" at bounding box center [669, 183] width 97 height 23
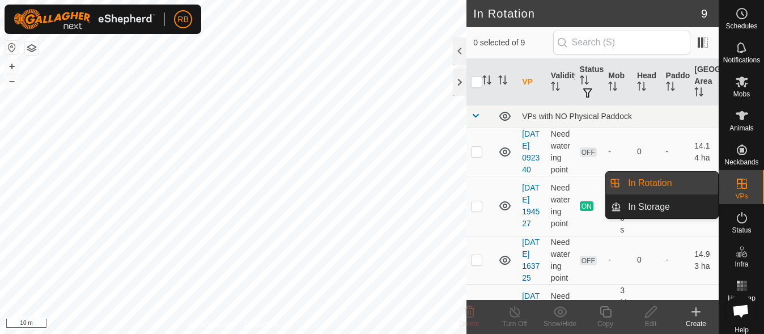
click at [669, 187] on link "In Rotation" at bounding box center [669, 183] width 97 height 23
click at [754, 181] on div "VPs" at bounding box center [741, 187] width 45 height 34
click at [737, 188] on icon at bounding box center [742, 184] width 10 height 10
click at [691, 206] on link "In Storage" at bounding box center [669, 207] width 97 height 23
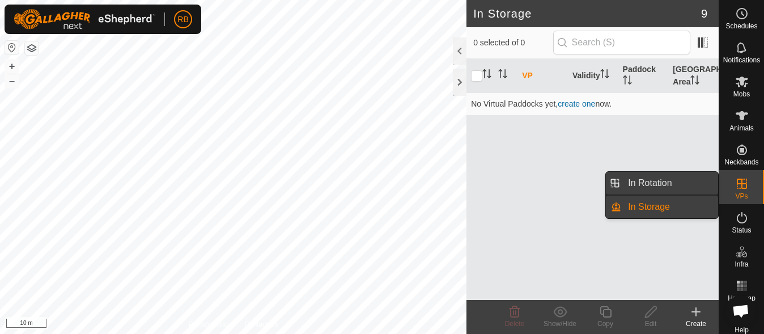
click at [681, 192] on link "In Rotation" at bounding box center [669, 183] width 97 height 23
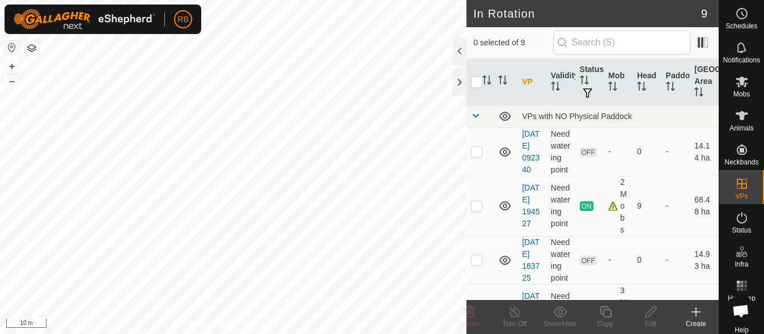
click at [690, 315] on icon at bounding box center [696, 312] width 14 height 14
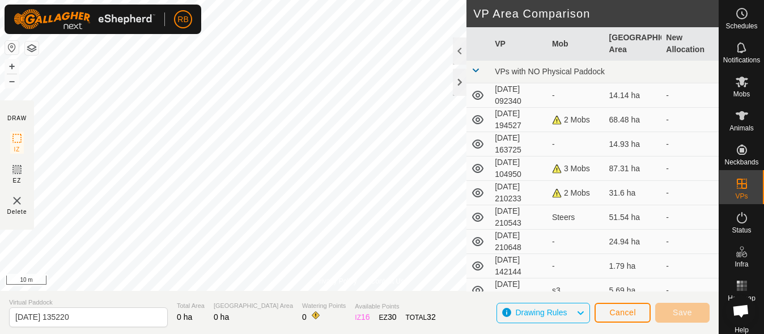
click at [509, 0] on html "RB Schedules Notifications Mobs Animals Neckbands VPs Status Infra Heatmap Help…" at bounding box center [382, 167] width 764 height 334
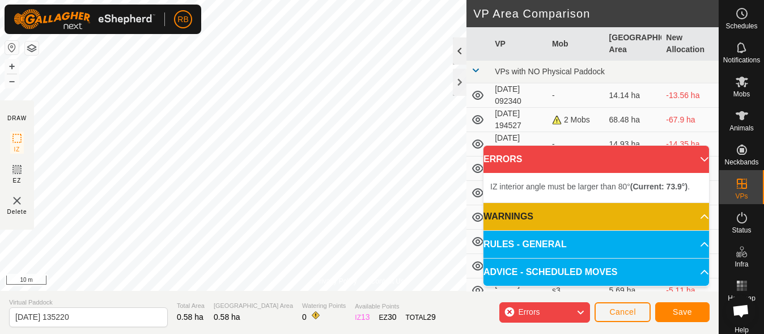
click at [461, 55] on div "Privacy Policy Contact Us + – ⇧ i 10 m DRAW IZ EZ Delete VP Area Comparison VP …" at bounding box center [359, 167] width 719 height 334
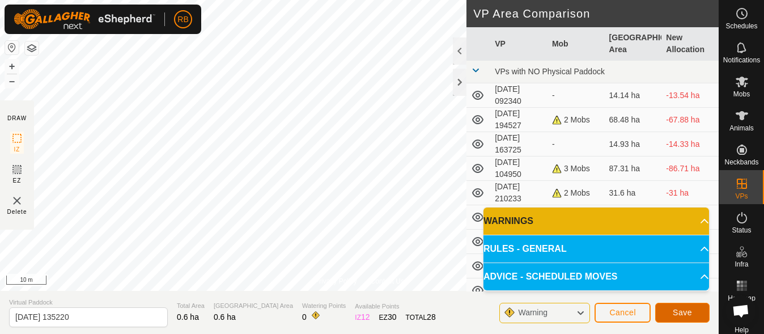
click at [695, 316] on button "Save" at bounding box center [682, 313] width 54 height 20
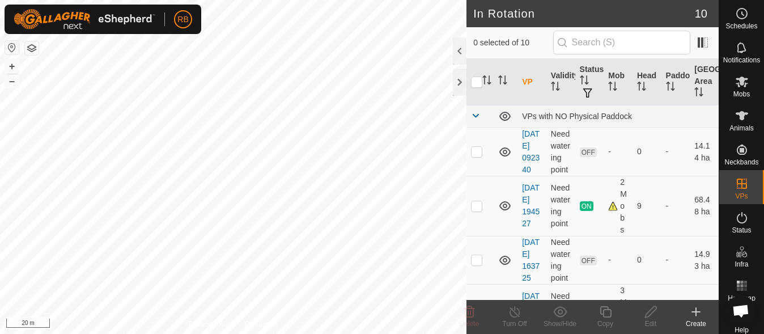
click at [690, 317] on icon at bounding box center [696, 312] width 14 height 14
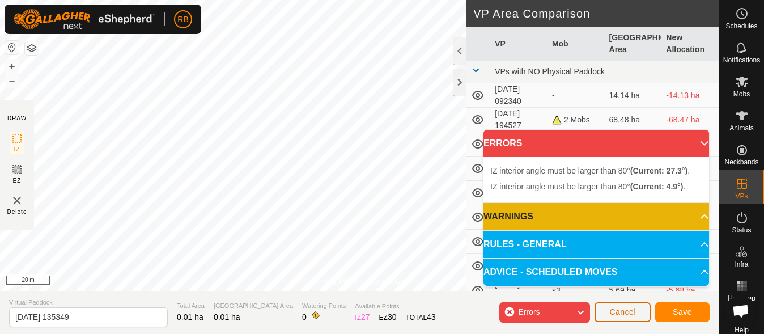
click at [621, 318] on button "Cancel" at bounding box center [622, 312] width 56 height 20
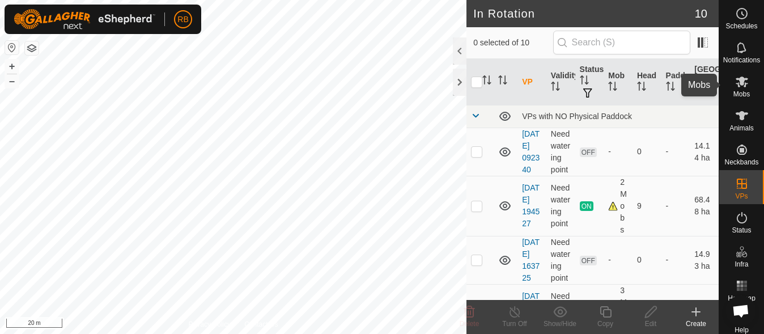
click at [748, 92] on div "Mobs" at bounding box center [741, 85] width 45 height 34
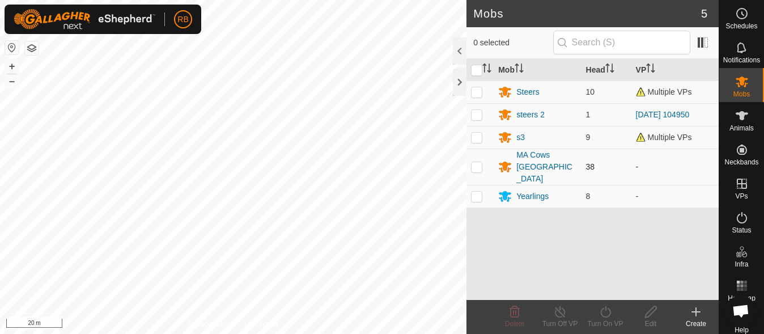
click at [474, 162] on p-checkbox at bounding box center [476, 166] width 11 height 9
checkbox input "true"
click at [605, 309] on icon at bounding box center [605, 311] width 10 height 11
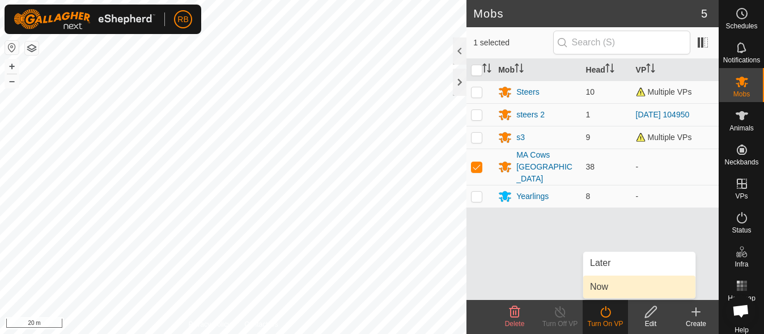
click at [608, 287] on link "Now" at bounding box center [639, 286] width 112 height 23
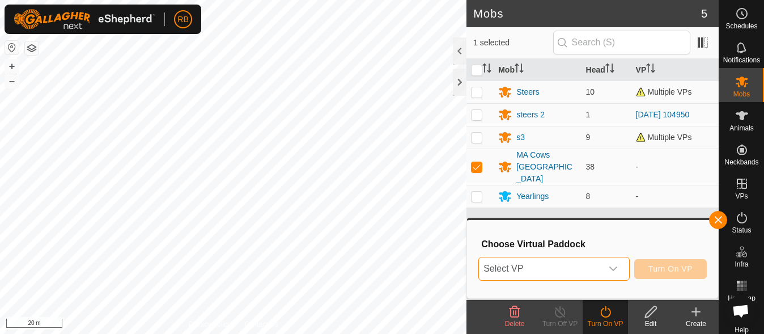
click at [591, 270] on span "Select VP" at bounding box center [540, 268] width 122 height 23
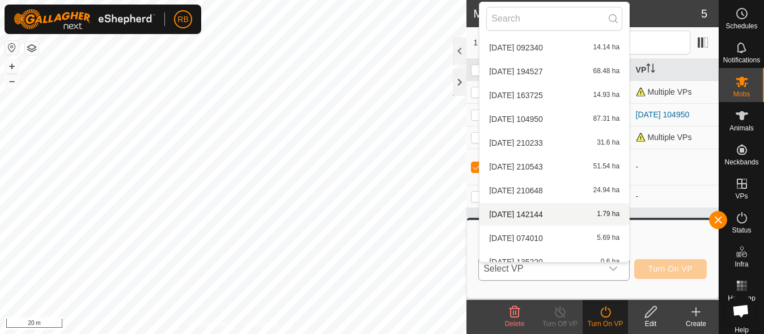
scroll to position [36, 0]
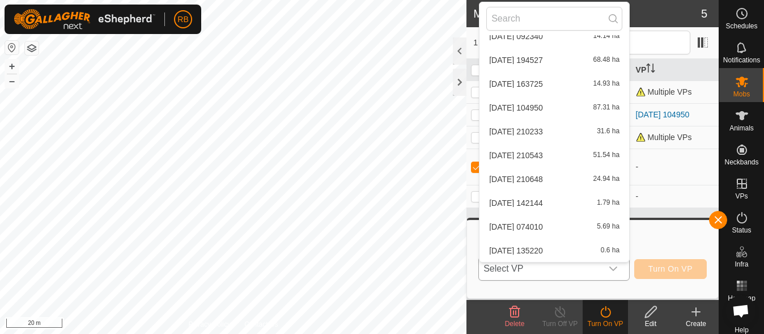
click at [566, 248] on li "[DATE] 135220 0.6 ha" at bounding box center [554, 250] width 150 height 23
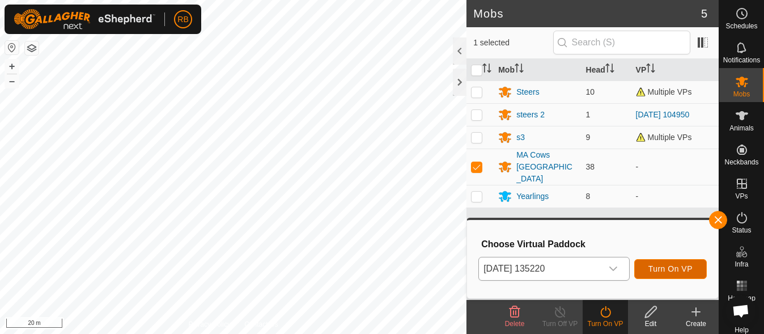
click at [685, 269] on span "Turn On VP" at bounding box center [670, 268] width 44 height 9
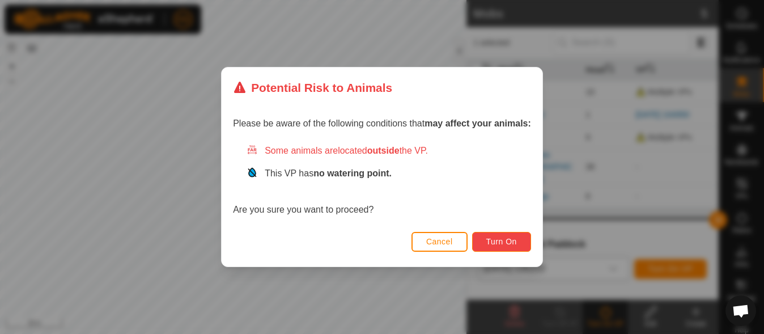
click at [511, 240] on span "Turn On" at bounding box center [501, 241] width 31 height 9
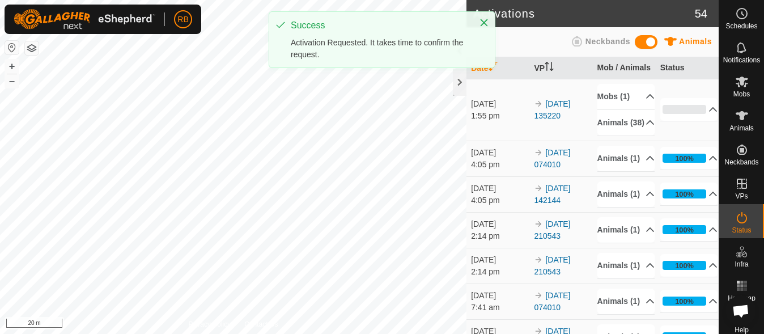
click at [486, 134] on div "Activations 54 Animals Neckbands Date VP Mob / Animals Status [DATE] 1:55 pm 20…" at bounding box center [359, 167] width 719 height 334
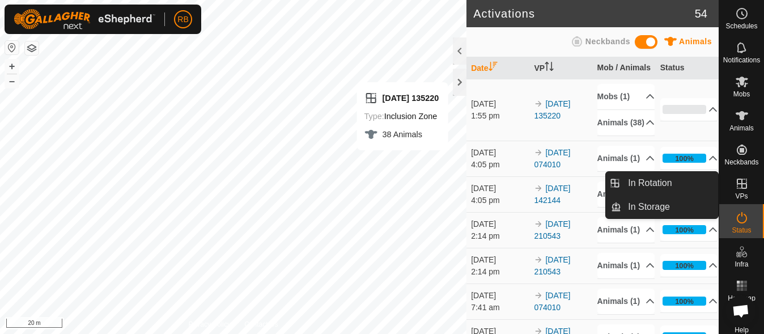
click at [738, 187] on icon at bounding box center [742, 184] width 10 height 10
click at [672, 188] on link "In Rotation" at bounding box center [669, 183] width 97 height 23
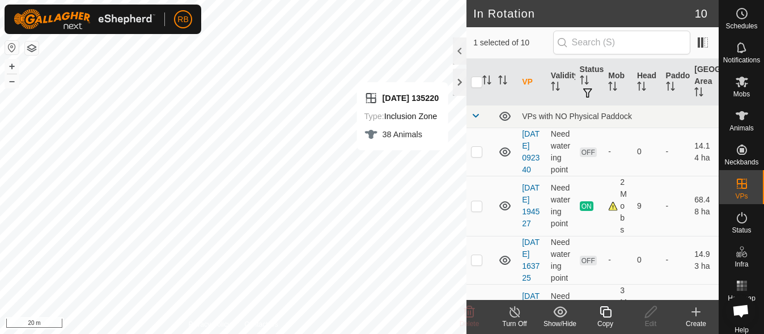
click at [692, 317] on icon at bounding box center [696, 312] width 14 height 14
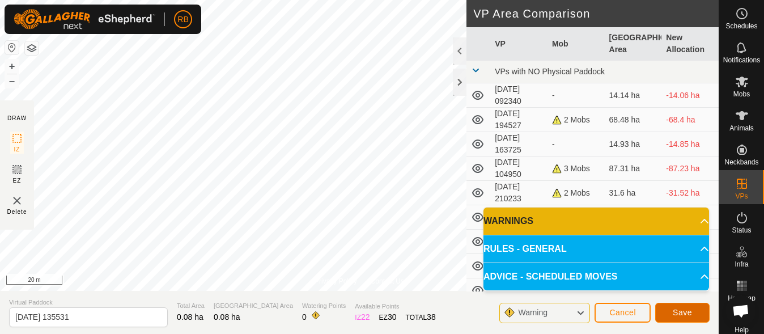
click at [670, 311] on button "Save" at bounding box center [682, 313] width 54 height 20
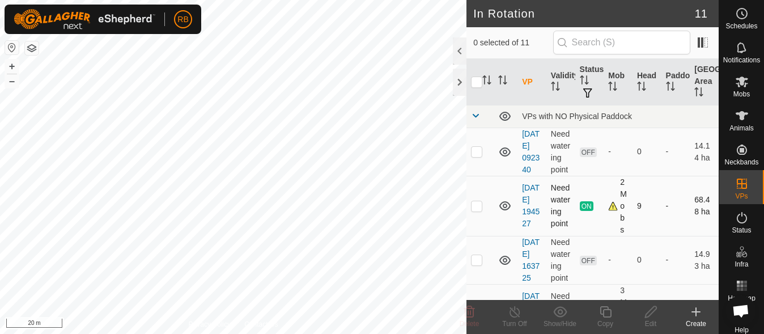
checkbox input "true"
click at [644, 313] on icon at bounding box center [651, 312] width 14 height 14
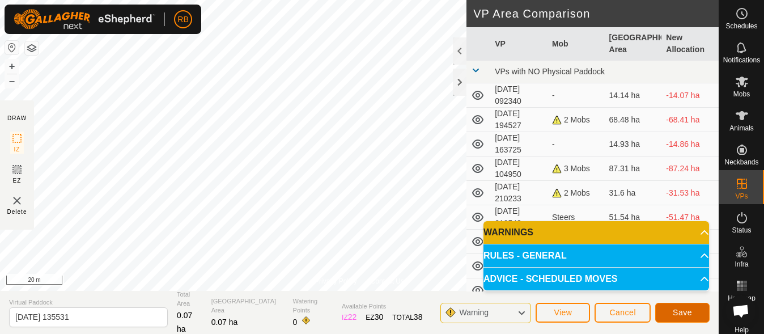
click at [689, 314] on span "Save" at bounding box center [682, 312] width 19 height 9
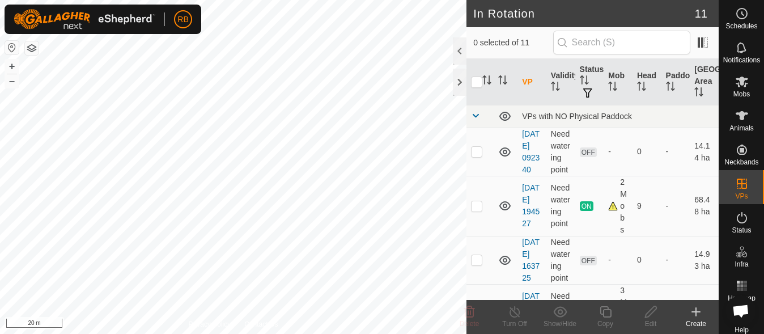
click at [692, 319] on div "Create" at bounding box center [695, 323] width 45 height 10
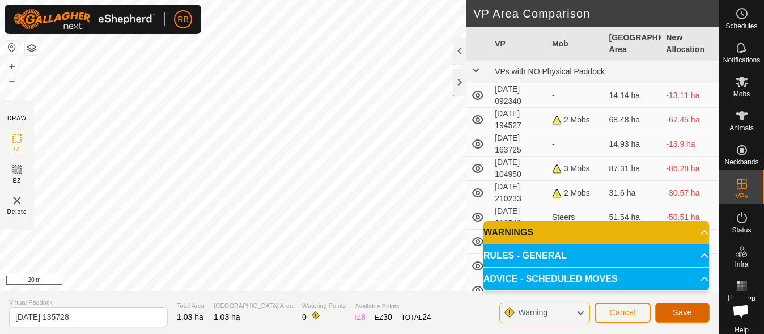
click at [675, 312] on span "Save" at bounding box center [682, 312] width 19 height 9
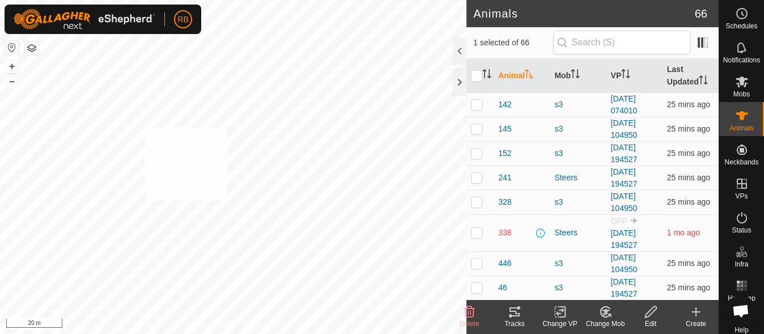
checkbox input "true"
click at [566, 312] on icon at bounding box center [560, 312] width 14 height 14
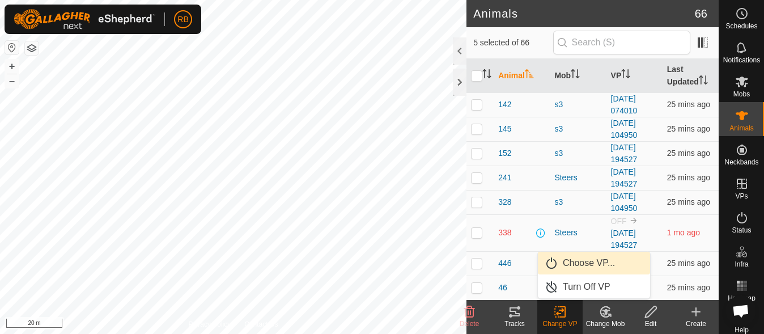
click at [604, 268] on link "Choose VP..." at bounding box center [594, 263] width 112 height 23
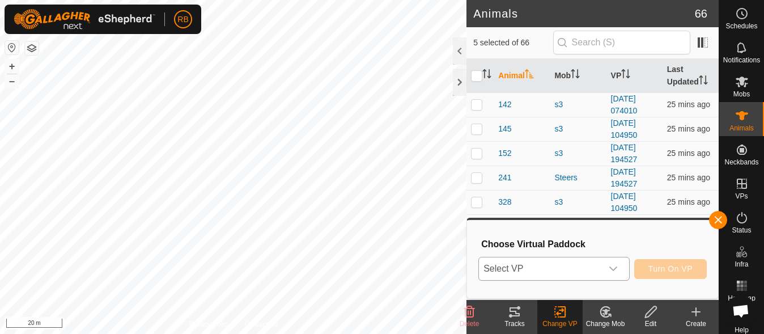
click at [606, 273] on div "dropdown trigger" at bounding box center [613, 268] width 23 height 23
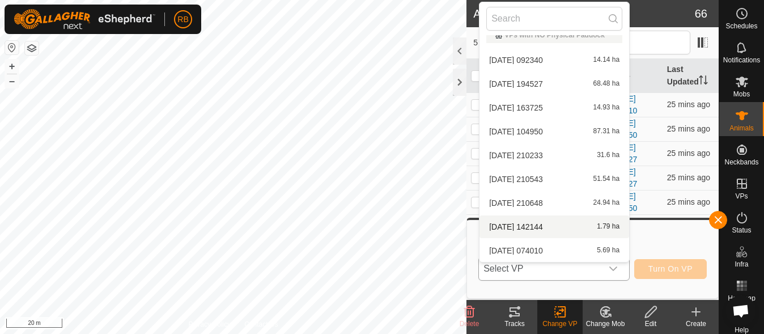
scroll to position [84, 0]
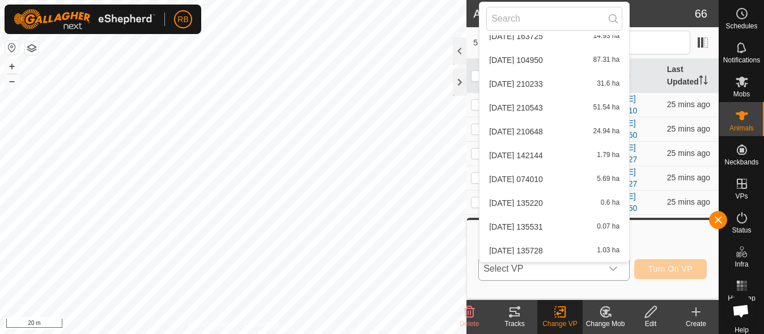
click at [540, 245] on li "[DATE] 135728 1.03 ha" at bounding box center [554, 250] width 150 height 23
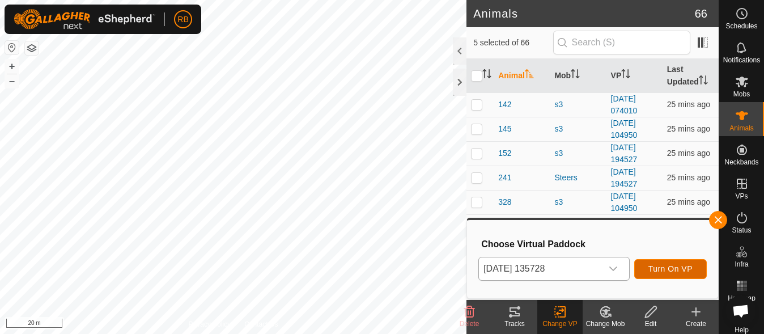
click at [678, 268] on span "Turn On VP" at bounding box center [670, 268] width 44 height 9
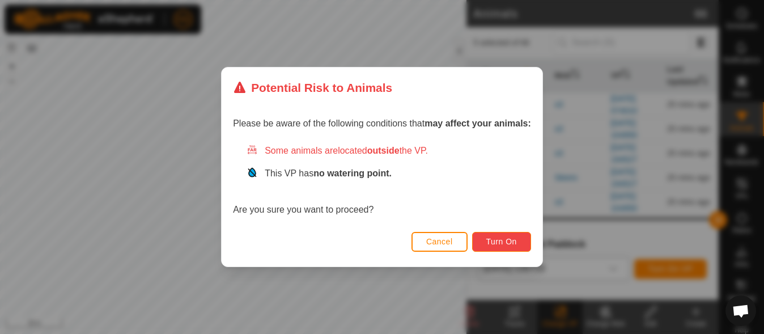
click at [511, 241] on span "Turn On" at bounding box center [501, 241] width 31 height 9
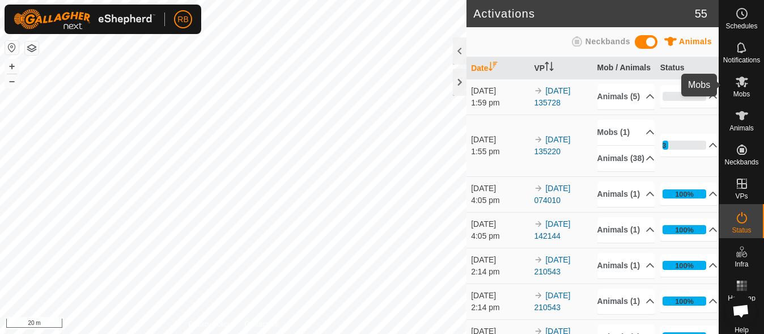
click at [740, 88] on es-mob-svg-icon at bounding box center [742, 82] width 20 height 18
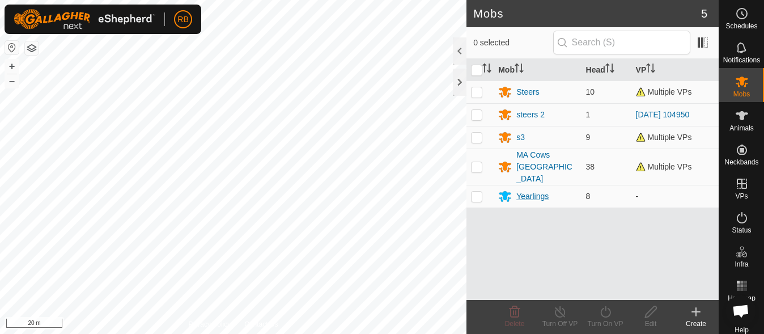
click at [511, 189] on icon at bounding box center [505, 196] width 14 height 14
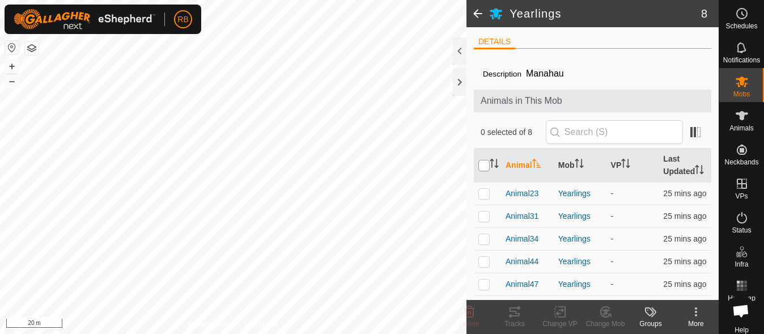
click at [481, 169] on input "checkbox" at bounding box center [483, 165] width 11 height 11
checkbox input "true"
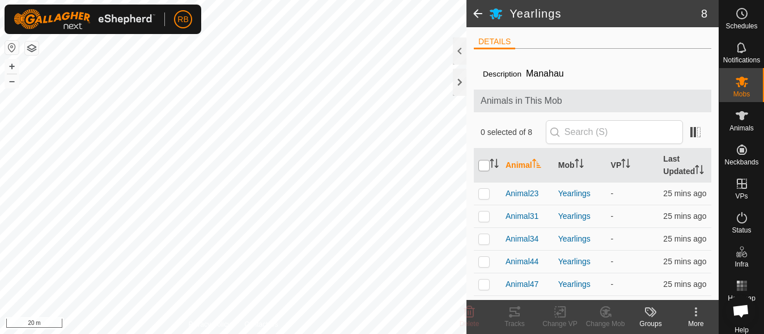
checkbox input "true"
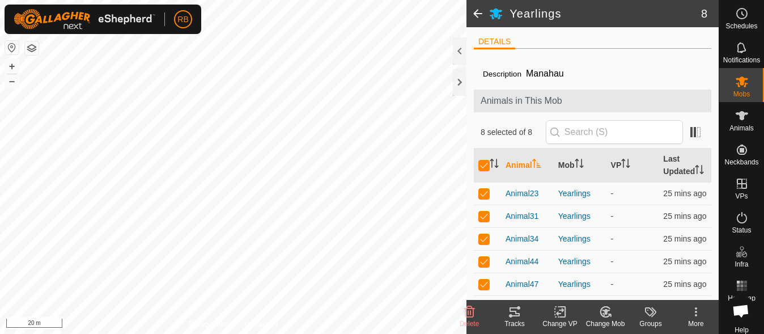
click at [565, 309] on icon at bounding box center [562, 312] width 5 height 10
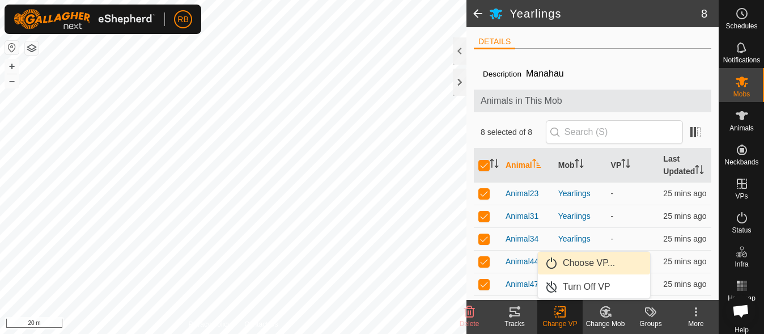
click at [607, 260] on link "Choose VP..." at bounding box center [594, 263] width 112 height 23
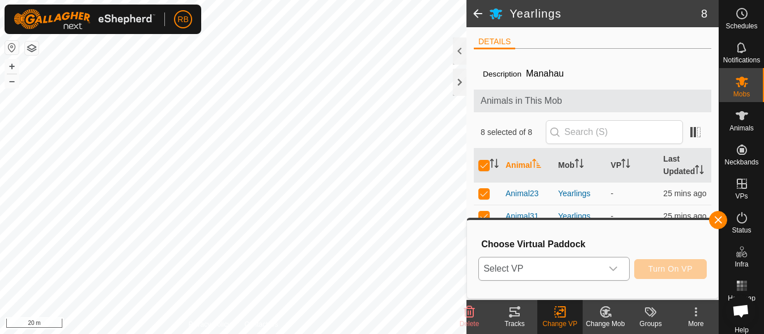
click at [604, 269] on div "dropdown trigger" at bounding box center [613, 268] width 23 height 23
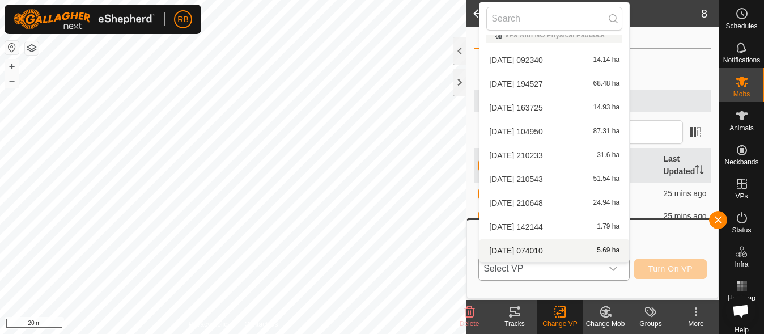
scroll to position [84, 0]
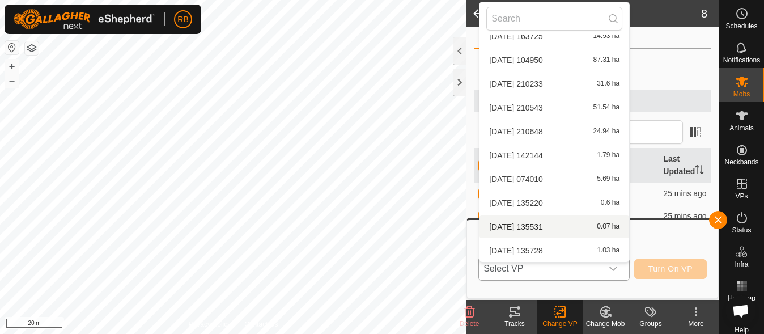
click at [563, 227] on li "[DATE] 135531 0.07 ha" at bounding box center [554, 226] width 150 height 23
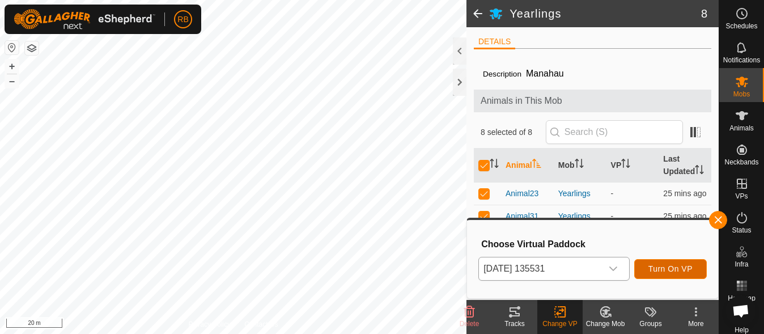
click at [669, 267] on span "Turn On VP" at bounding box center [670, 268] width 44 height 9
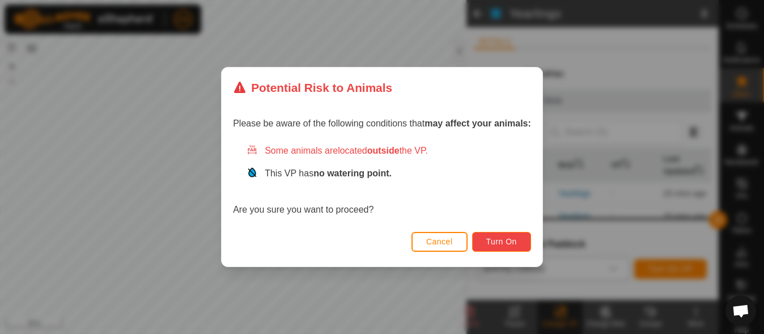
click at [496, 234] on button "Turn On" at bounding box center [501, 242] width 59 height 20
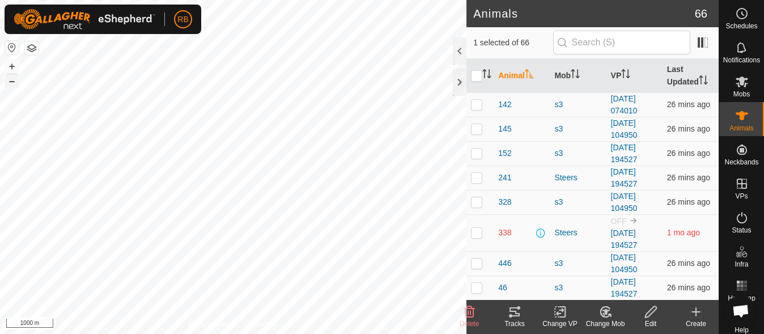
click at [11, 80] on button "–" at bounding box center [12, 81] width 14 height 14
click at [15, 63] on button "+" at bounding box center [12, 67] width 14 height 14
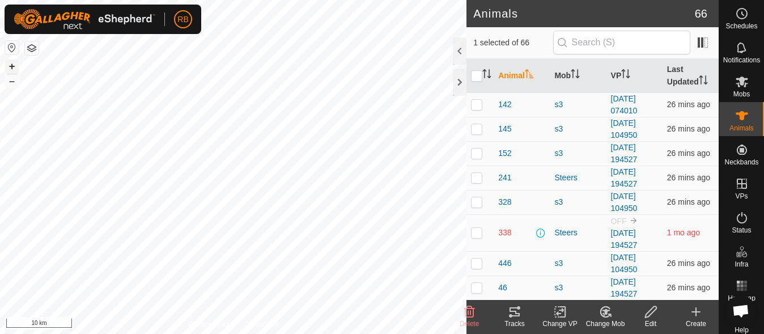
click at [15, 63] on button "+" at bounding box center [12, 67] width 14 height 14
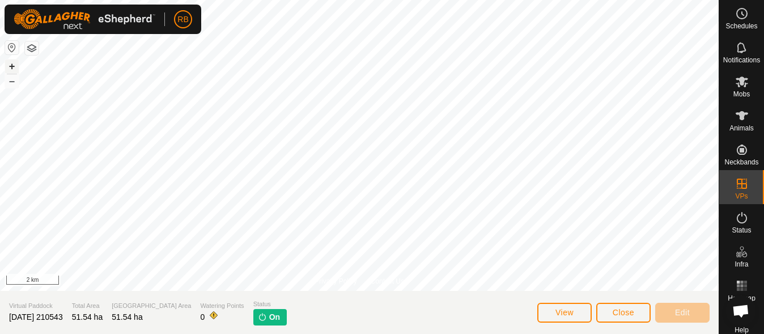
click at [9, 66] on button "+" at bounding box center [12, 67] width 14 height 14
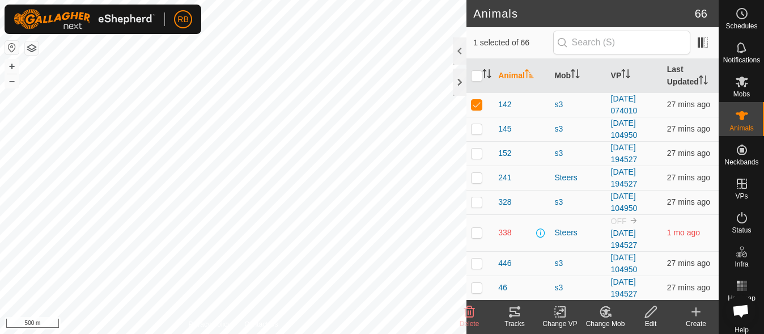
click at [504, 311] on tracks-svg-icon at bounding box center [514, 312] width 45 height 14
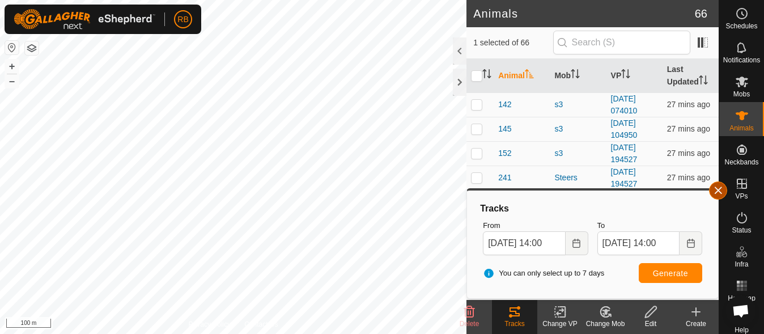
click at [719, 185] on button "button" at bounding box center [718, 190] width 18 height 18
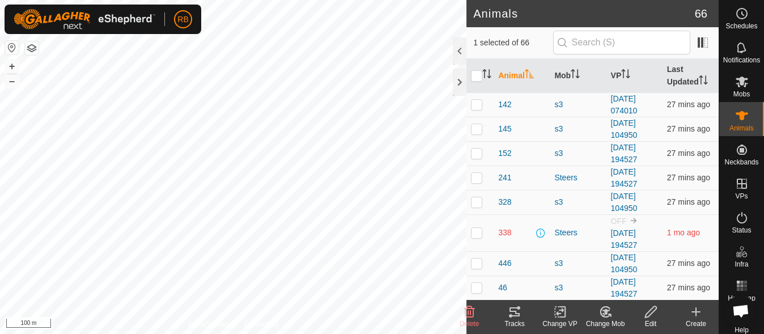
click at [514, 310] on icon at bounding box center [515, 312] width 14 height 14
click at [520, 316] on icon at bounding box center [515, 312] width 14 height 14
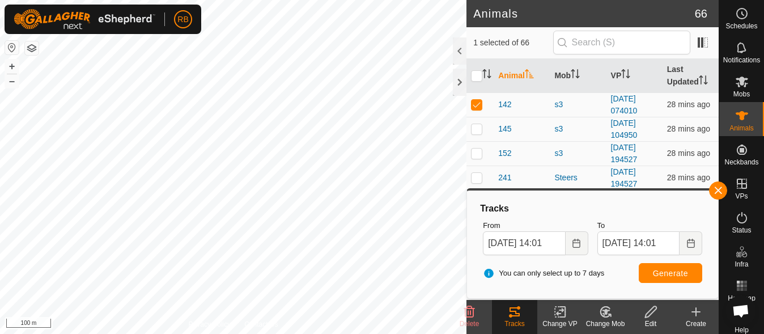
click at [520, 316] on icon at bounding box center [515, 312] width 14 height 14
click at [574, 245] on icon "Choose Date" at bounding box center [576, 243] width 9 height 9
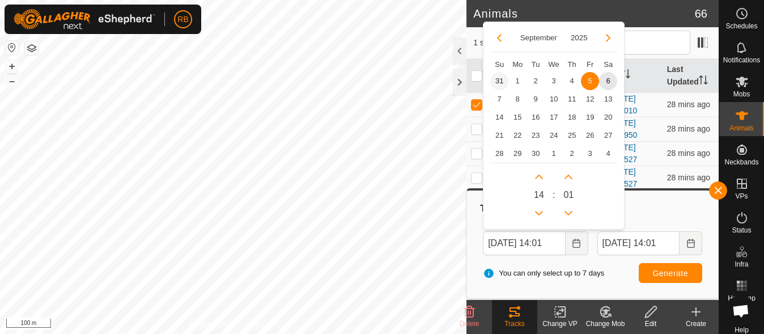
click at [498, 82] on span "31" at bounding box center [499, 81] width 18 height 18
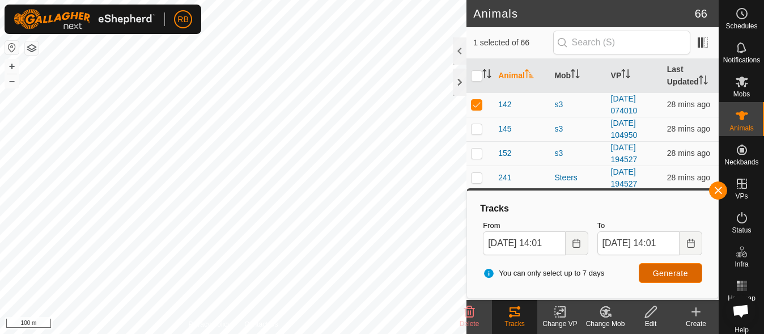
click at [657, 266] on button "Generate" at bounding box center [670, 273] width 63 height 20
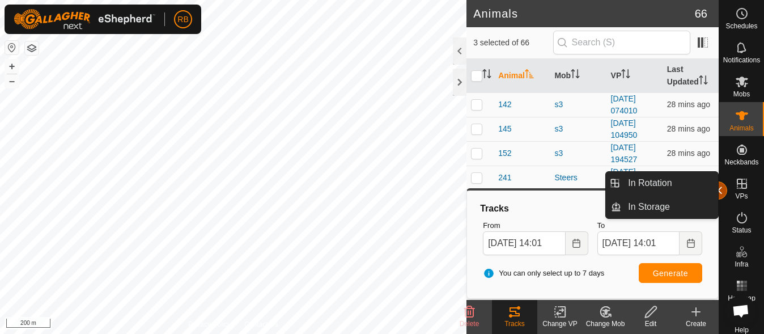
click at [717, 188] on button "button" at bounding box center [718, 190] width 18 height 18
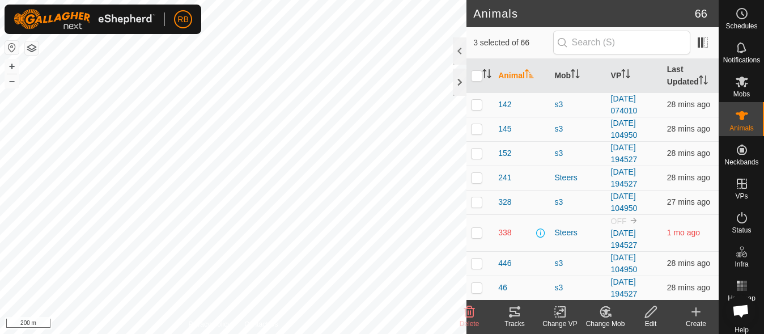
click at [512, 322] on div "Tracks" at bounding box center [514, 323] width 45 height 10
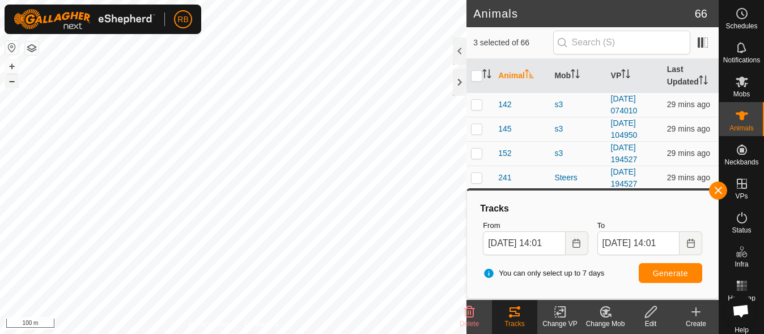
click at [8, 78] on button "–" at bounding box center [12, 81] width 14 height 14
click at [10, 69] on button "+" at bounding box center [12, 67] width 14 height 14
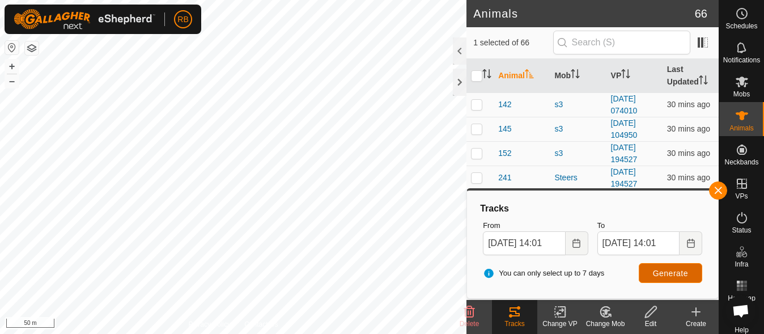
click at [665, 279] on button "Generate" at bounding box center [670, 273] width 63 height 20
click at [652, 282] on button "Generate" at bounding box center [670, 273] width 63 height 20
